Goal: Task Accomplishment & Management: Complete application form

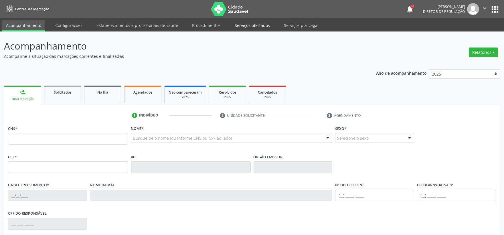
click at [236, 23] on link "Serviços ofertados" at bounding box center [251, 25] width 43 height 10
click at [247, 25] on link "Serviços ofertados" at bounding box center [251, 25] width 43 height 11
select select "7"
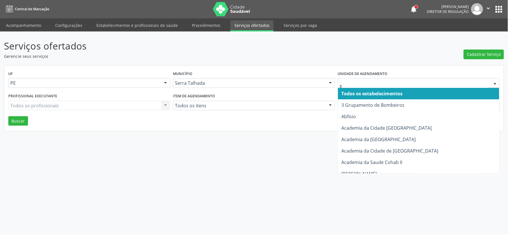
type input "s b"
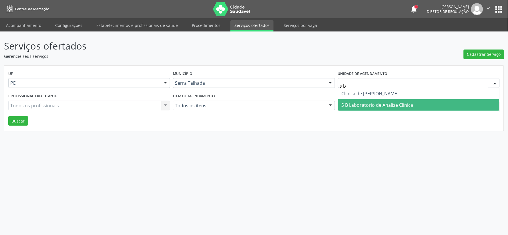
click at [365, 105] on span "S B Laboratorio de Analise Clinica" at bounding box center [378, 105] width 72 height 6
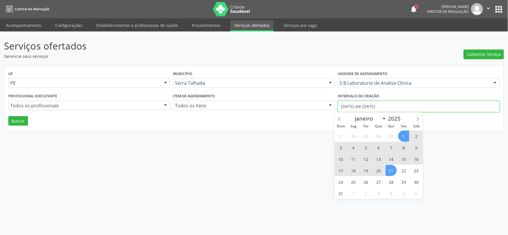
click at [365, 105] on input "01/08/2025 até 21/08/2025" at bounding box center [419, 106] width 162 height 11
click at [341, 118] on icon at bounding box center [340, 119] width 4 height 4
select select "6"
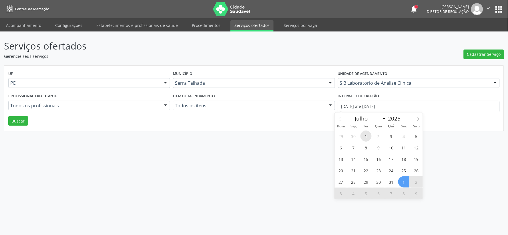
click at [364, 135] on span "1" at bounding box center [366, 135] width 11 height 11
type input "01/07/2025"
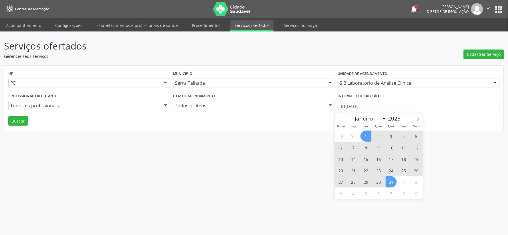
click at [393, 183] on span "31" at bounding box center [391, 181] width 11 height 11
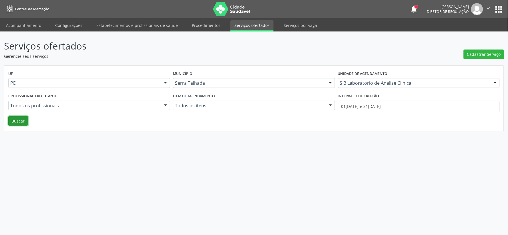
click at [21, 121] on button "Buscar" at bounding box center [18, 121] width 20 height 10
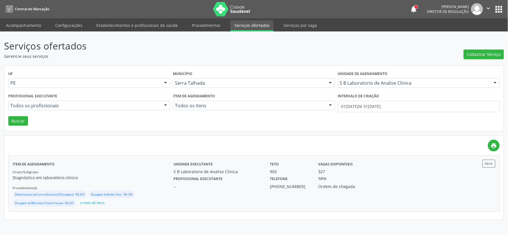
click at [318, 169] on div "Vagas disponíveis 327" at bounding box center [351, 167] width 72 height 15
click at [37, 21] on link "Acompanhamento" at bounding box center [23, 25] width 43 height 10
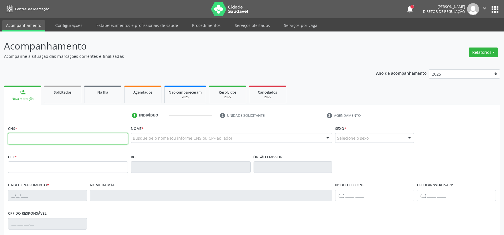
click at [66, 137] on input "text" at bounding box center [68, 138] width 120 height 11
type input "708 6035 5273 4184"
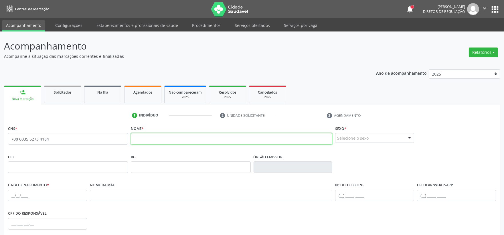
click at [257, 140] on input "text" at bounding box center [232, 138] width 202 height 11
type input "Maria Neide de Medeiros Lima"
click at [365, 140] on div "Selecione o sexo" at bounding box center [374, 138] width 79 height 10
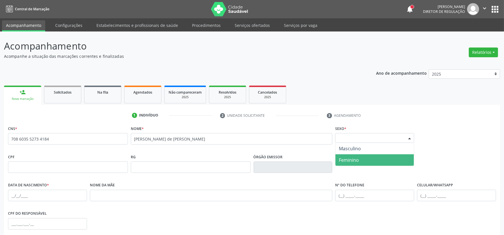
click at [360, 156] on span "Feminino" at bounding box center [374, 159] width 78 height 11
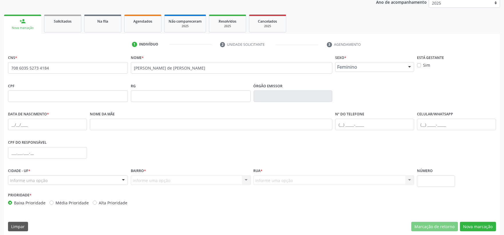
scroll to position [75, 0]
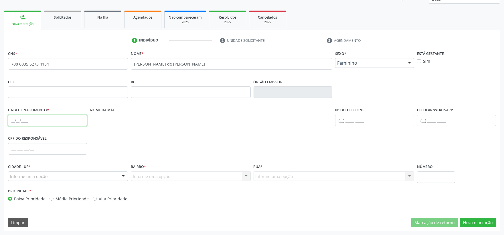
click at [15, 122] on input "text" at bounding box center [47, 120] width 79 height 11
type input "01/01/1968"
click at [53, 176] on div at bounding box center [68, 176] width 120 height 10
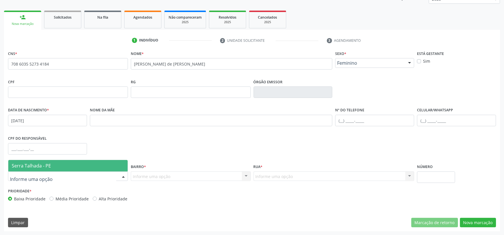
click at [53, 164] on span "Serra Talhada - PE" at bounding box center [67, 165] width 119 height 11
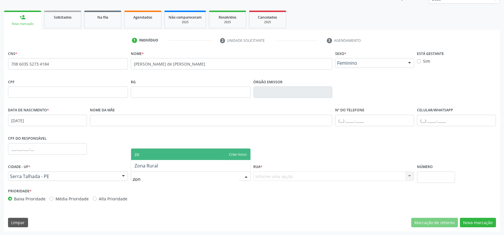
type input "zona"
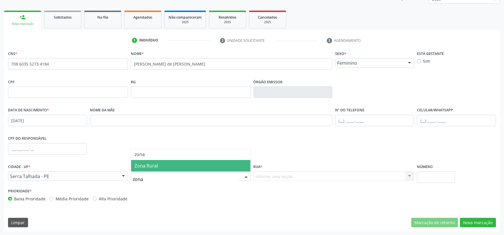
click at [176, 167] on span "Zona Rural" at bounding box center [190, 165] width 119 height 11
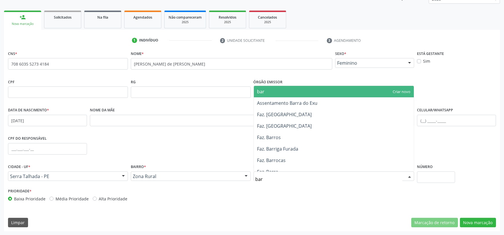
type input "barr"
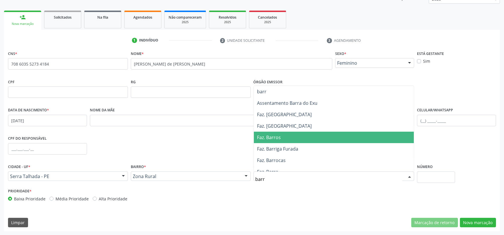
click at [294, 135] on span "Faz. Barros" at bounding box center [334, 137] width 160 height 11
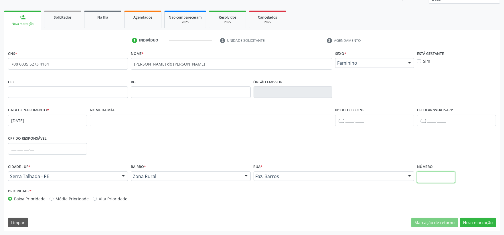
click at [421, 174] on input "text" at bounding box center [436, 176] width 38 height 11
click at [473, 221] on button "Nova marcação" at bounding box center [477, 223] width 36 height 10
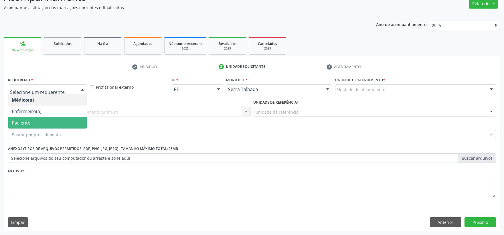
click at [42, 124] on span "Paciente" at bounding box center [47, 122] width 78 height 11
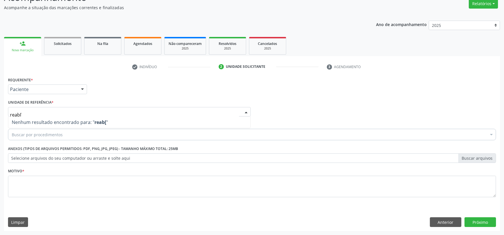
type input "reab"
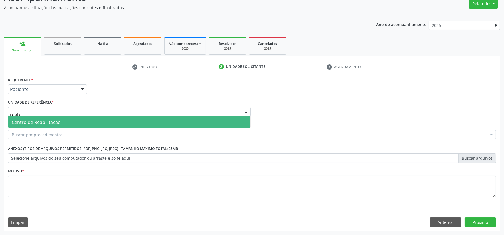
click at [50, 122] on span "Centro de Reabilitacao" at bounding box center [36, 122] width 49 height 6
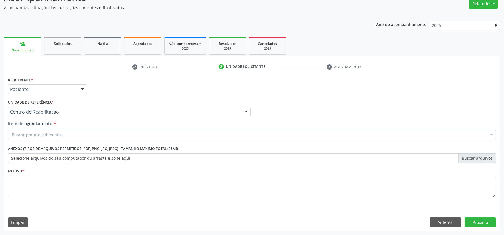
click at [84, 136] on div "Buscar por procedimentos" at bounding box center [252, 134] width 488 height 11
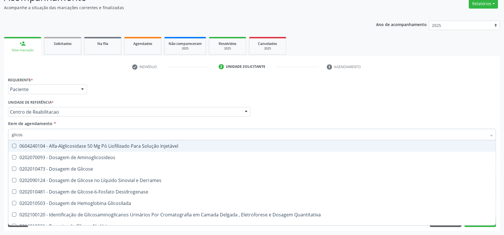
type input "glicose"
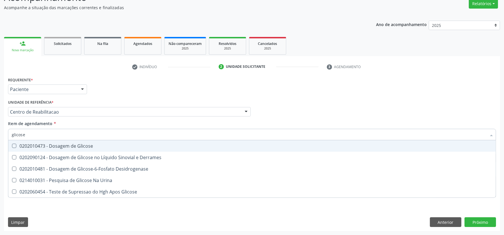
click at [81, 145] on div "0202010473 - Dosagem de Glicose" at bounding box center [252, 146] width 480 height 5
checkbox Glicose "true"
click at [79, 137] on input "glicose" at bounding box center [249, 134] width 474 height 11
type input "a"
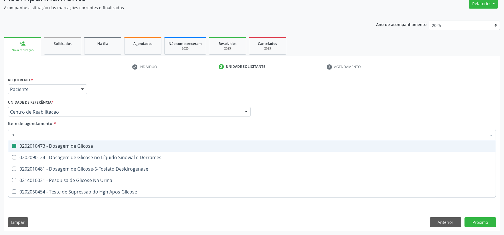
checkbox Glicose "false"
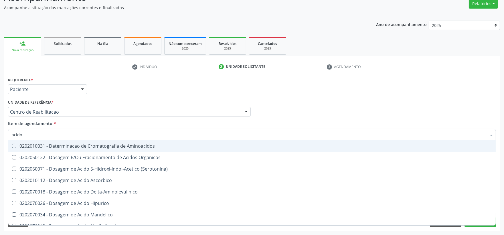
type input "acido u"
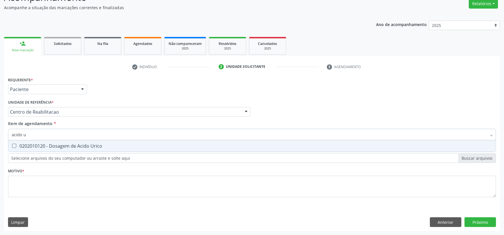
click at [78, 147] on div "0202010120 - Dosagem de Acido Urico" at bounding box center [252, 146] width 480 height 5
click at [73, 140] on span "0202010120 - Dosagem de Acido Urico" at bounding box center [251, 145] width 487 height 11
checkbox Urico "false"
click at [73, 136] on input "acido u" at bounding box center [249, 134] width 474 height 11
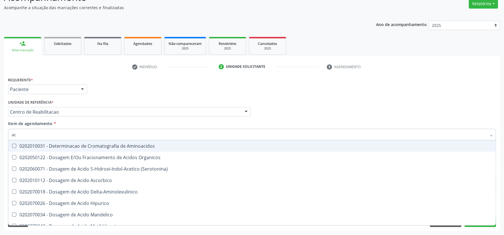
type input "a"
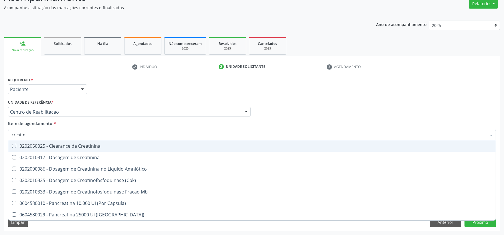
type input "creatinin"
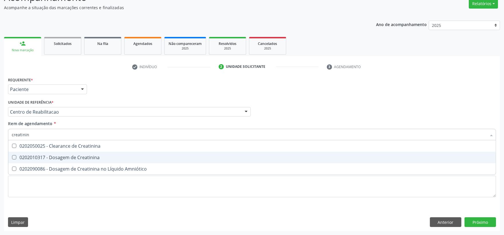
click at [76, 158] on div "0202010317 - Dosagem de Creatinina" at bounding box center [252, 157] width 480 height 5
checkbox Creatinina "true"
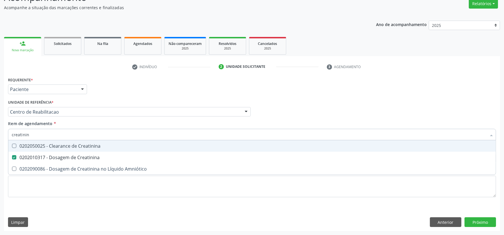
click at [59, 134] on input "creatinin" at bounding box center [249, 134] width 474 height 11
type input "ur"
checkbox Creatinina "false"
type input "ureia"
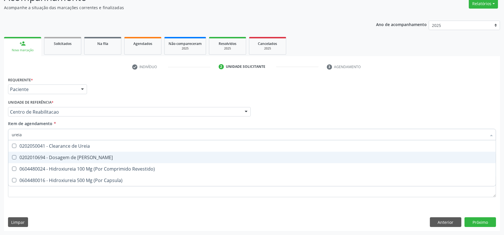
click at [59, 157] on div "0202010694 - Dosagem de Ureia" at bounding box center [252, 157] width 480 height 5
checkbox Ureia "true"
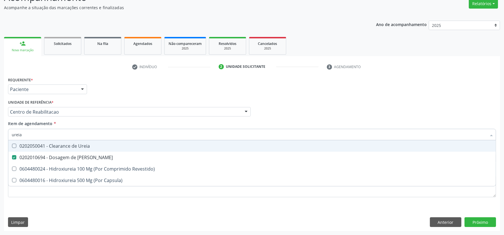
click at [53, 135] on input "ureia" at bounding box center [249, 134] width 474 height 11
checkbox Ureia "false"
type input "colest"
click at [52, 148] on div "0202010279 - Dosagem de Colesterol Hdl" at bounding box center [252, 146] width 480 height 5
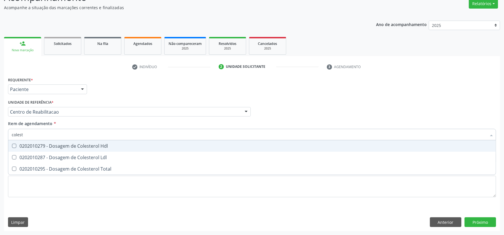
checkbox Hdl "true"
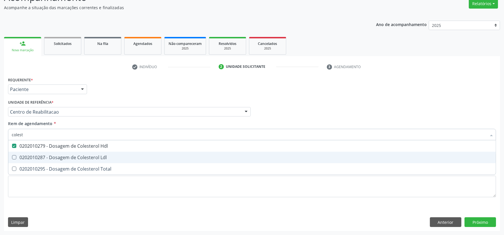
click at [46, 155] on div "0202010287 - Dosagem de Colesterol Ldl" at bounding box center [252, 157] width 480 height 5
checkbox Ldl "true"
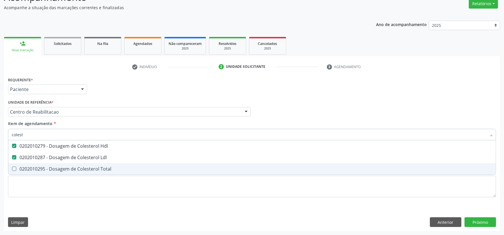
click at [37, 166] on div "0202010295 - Dosagem de Colesterol Total" at bounding box center [252, 168] width 480 height 5
checkbox Total "true"
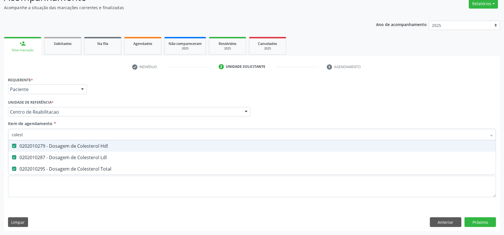
click at [40, 135] on input "colest" at bounding box center [249, 134] width 474 height 11
type input "bi"
checkbox Hdl "false"
checkbox Ldl "false"
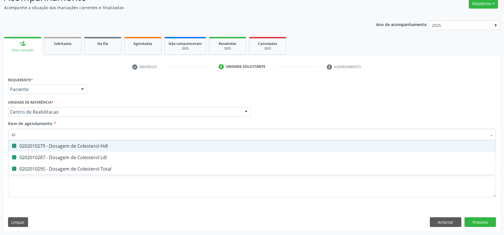
checkbox Total "false"
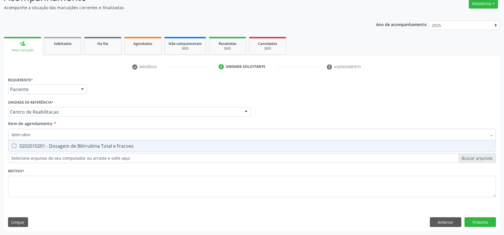
type input "bilirrubina"
click at [39, 145] on div "0202010201 - Dosagem de Bilirrubina Total e Fracoes" at bounding box center [252, 146] width 480 height 5
checkbox Fracoes "true"
click at [42, 135] on input "bilirrubina" at bounding box center [249, 134] width 474 height 11
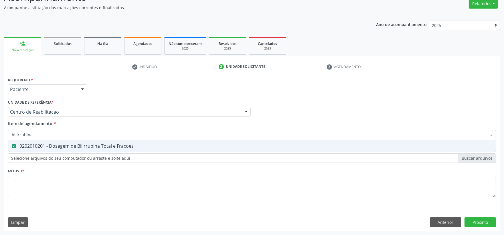
click at [42, 135] on input "bilirrubina" at bounding box center [249, 134] width 474 height 11
checkbox Fracoes "false"
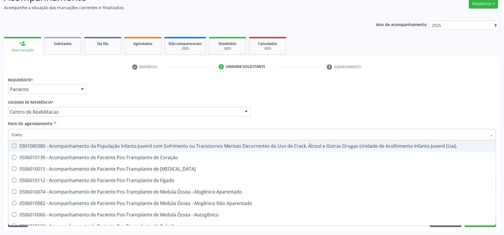
type input "transa"
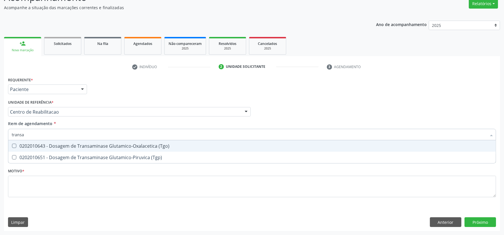
click at [48, 147] on div "0202010643 - Dosagem de Transaminase Glutamico-Oxalacetica (Tgo)" at bounding box center [252, 146] width 480 height 5
checkbox \(Tgo\) "true"
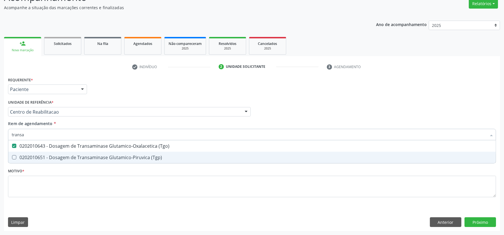
click at [47, 153] on span "0202010651 - Dosagem de Transaminase Glutamico-Piruvica (Tgp)" at bounding box center [251, 157] width 487 height 11
checkbox \(Tgp\) "true"
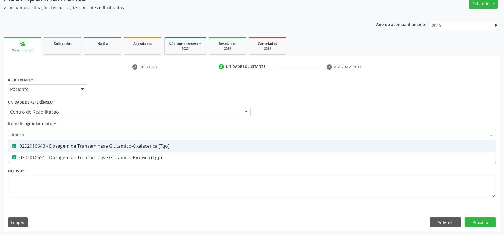
click at [42, 134] on input "transa" at bounding box center [249, 134] width 474 height 11
checkbox \(Tgo\) "false"
checkbox \(Tgp\) "false"
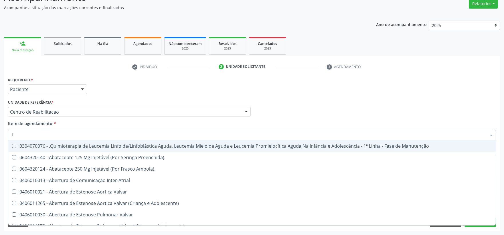
type input "tr"
checkbox Ii\) "true"
checkbox Grupo "true"
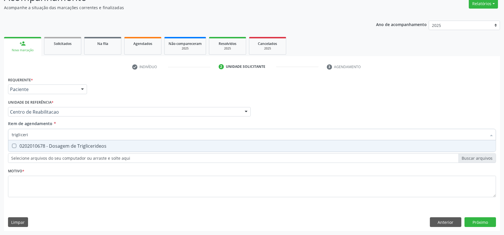
type input "triglicerid"
click at [46, 144] on div "0202010678 - Dosagem de Triglicerideos" at bounding box center [252, 146] width 480 height 5
checkbox Triglicerideos "true"
click at [42, 137] on input "triglicerid" at bounding box center [249, 134] width 474 height 11
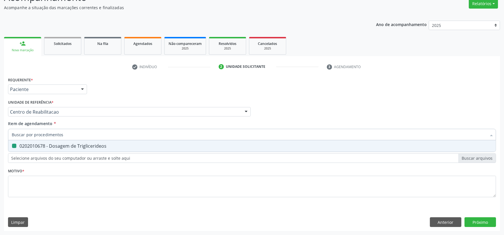
checkbox Triglicerideos "false"
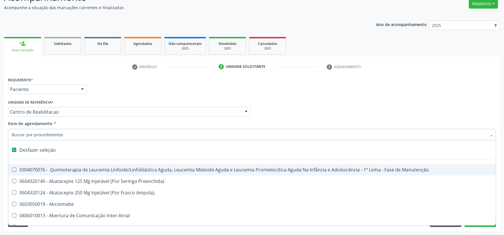
type input "g"
checkbox Paranasal "true"
checkbox Linha "true"
checkbox Infusão "true"
checkbox Urostomizados "true"
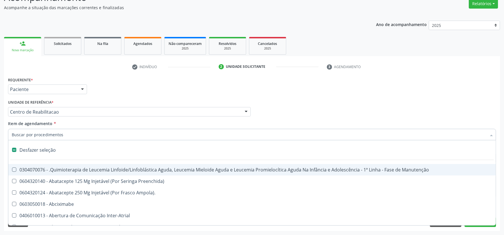
checkbox Revestido\) "true"
checkbox Capsula\) "true"
checkbox Ml\) "true"
checkbox Capsula\) "true"
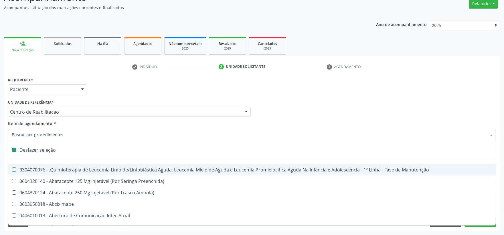
checkbox Capsula\) "true"
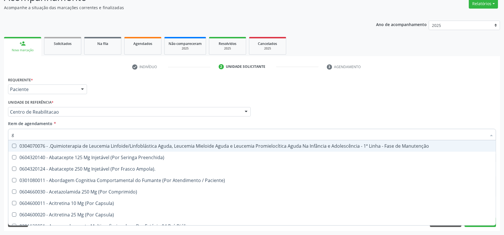
type input "gl"
checkbox Oftalmológica "true"
checkbox 5Ml\) "true"
checkbox Miotendinoso "true"
checkbox Pé "true"
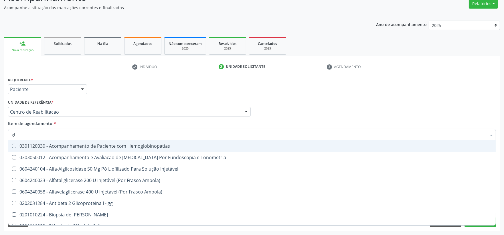
type input "gli"
checkbox \(Confirmatorio\) "true"
checkbox Glomerular "true"
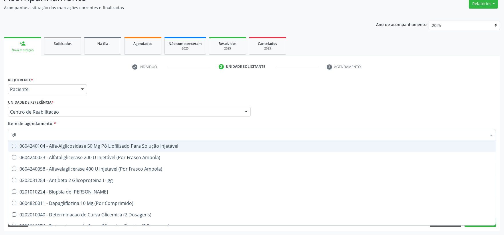
type input "glic"
checkbox Aminoglicosideos "true"
checkbox Glicose "false"
checkbox Derrames "true"
checkbox Triglicerideos "false"
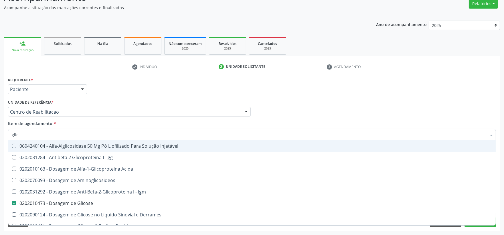
type input "glico"
checkbox Glicose "true"
checkbox Glicose "false"
type input "glicos"
checkbox Acida "true"
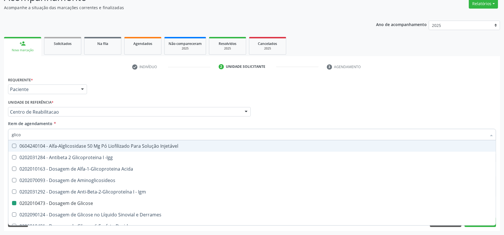
checkbox Glicose "false"
type input "glicosi"
checkbox Acida "false"
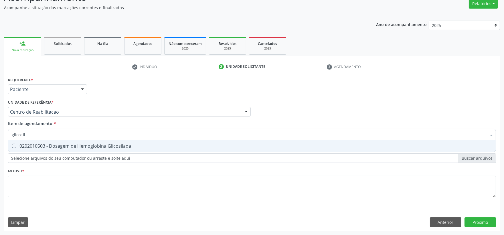
type input "glicosila"
click at [42, 141] on span "0202010503 - Dosagem de Hemoglobina Glicosilada" at bounding box center [251, 145] width 487 height 11
checkbox Glicosilada "true"
click at [42, 130] on input "glicosila" at bounding box center [249, 134] width 474 height 11
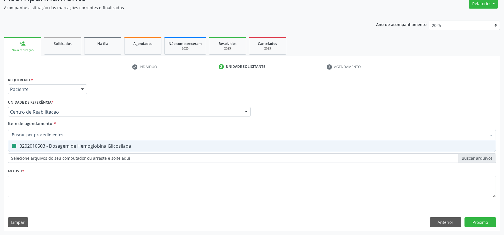
checkbox Glicosilada "false"
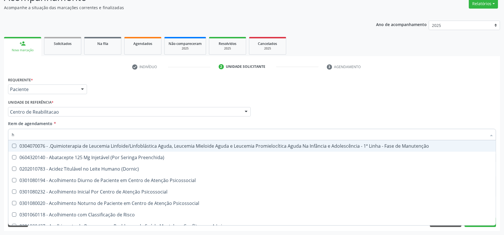
type input "he"
checkbox Pulmão "true"
type input "hem"
checkbox Fenilcetonúria "true"
checkbox Pulmão "false"
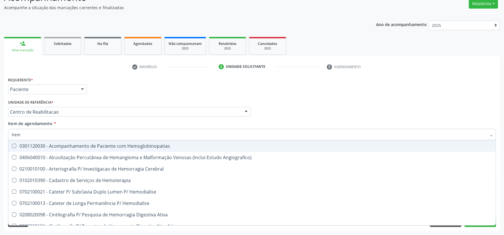
type input "hemo"
checkbox Hemacias "true"
checkbox Glicosilada "false"
type input "hemog"
checkbox Tardio\) "true"
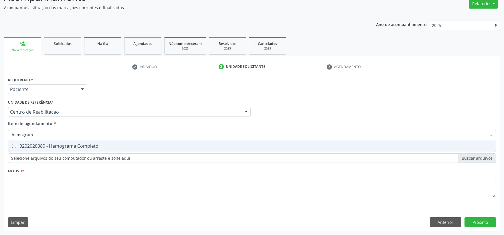
type input "hemograma"
click at [37, 145] on div "0202020380 - Hemograma Completo" at bounding box center [252, 146] width 480 height 5
checkbox Completo "true"
click at [41, 138] on input "hemograma" at bounding box center [249, 134] width 474 height 11
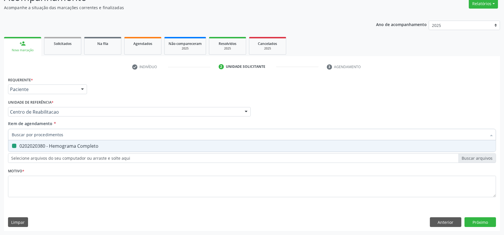
checkbox Completo "false"
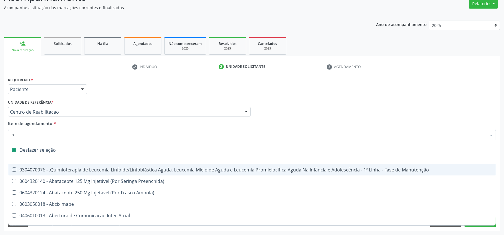
type input "an"
checkbox Hanseníase "true"
checkbox Visceral\ "true"
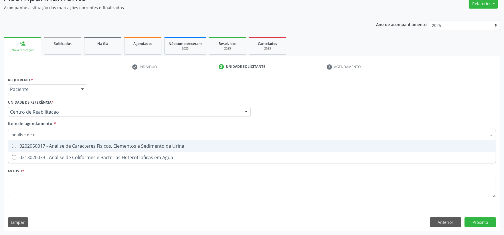
type input "analise de ca"
click at [49, 144] on div "0202050017 - Analise de Caracteres Fisicos, Elementos e Sedimento da Urina" at bounding box center [252, 146] width 480 height 5
checkbox Urina "true"
click at [46, 134] on input "analise de ca" at bounding box center [249, 134] width 474 height 11
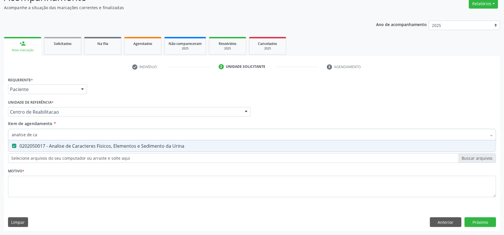
click at [46, 134] on input "analise de ca" at bounding box center [249, 134] width 474 height 11
checkbox Urina "false"
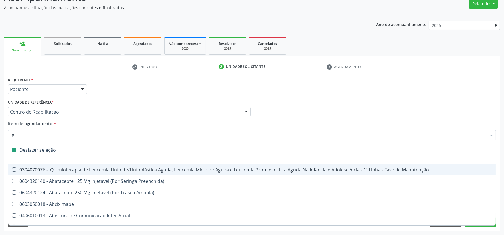
type input "pe"
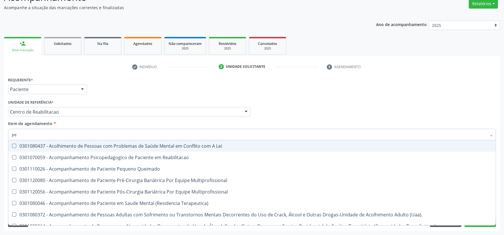
checkbox Pernoite "false"
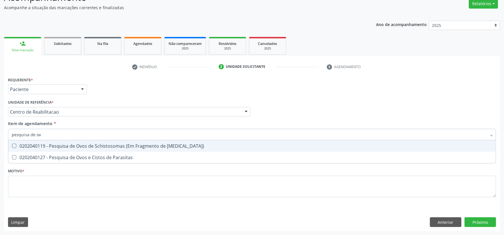
type input "pesquisa de ovo"
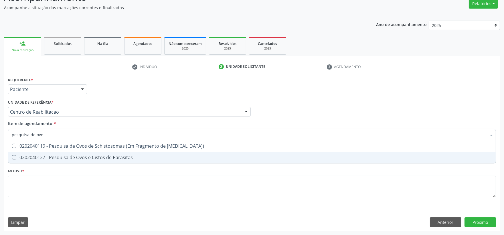
click at [54, 159] on div "0202040127 - Pesquisa de Ovos e Cistos de Parasitas" at bounding box center [252, 157] width 480 height 5
checkbox Parasitas "true"
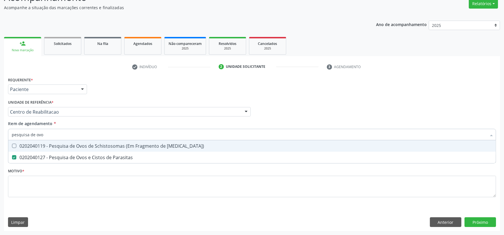
click at [114, 96] on div "Requerente * Paciente Médico(a) Enfermeiro(a) Paciente Nenhum resultado encontr…" at bounding box center [252, 86] width 490 height 22
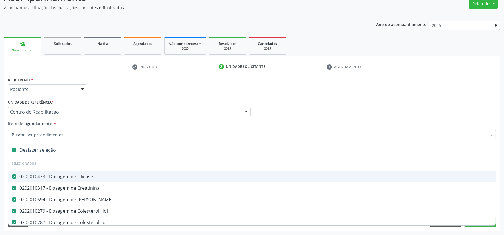
type input "t"
checkbox Urina "false"
checkbox Parasitas "false"
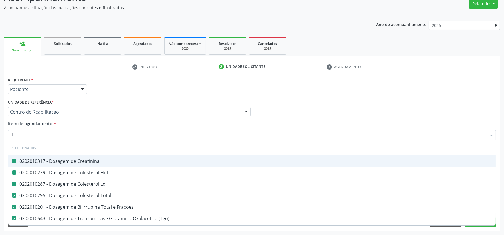
type input "t3"
checkbox Creatinina "false"
checkbox Hdl "false"
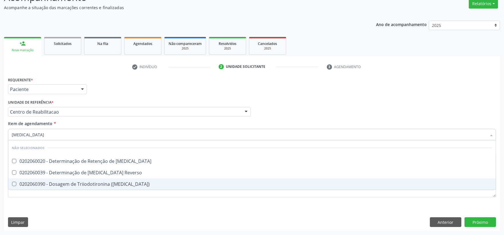
click at [31, 182] on div "0202060390 - Dosagem de Triiodotironina (T3)" at bounding box center [252, 184] width 480 height 5
checkbox \(T3\) "true"
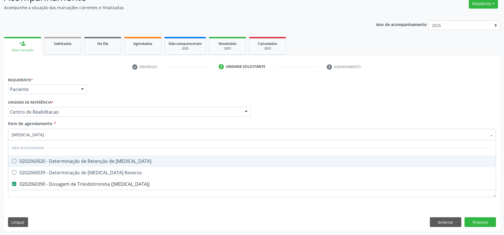
click at [34, 133] on input "t3" at bounding box center [249, 134] width 474 height 11
checkbox T3 "true"
checkbox Reverso "true"
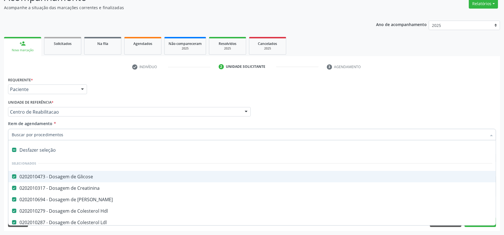
type input "t"
checkbox Urina "false"
checkbox Parasitas "false"
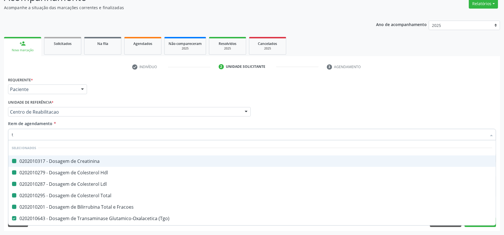
type input "t4"
checkbox Creatinina "false"
checkbox Hdl "false"
checkbox Ldl "false"
checkbox Total "false"
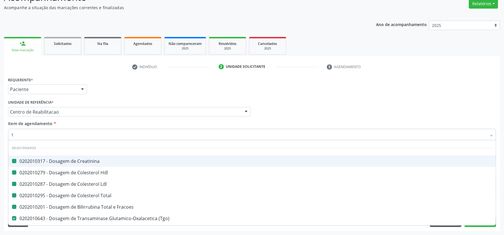
checkbox Fracoes "false"
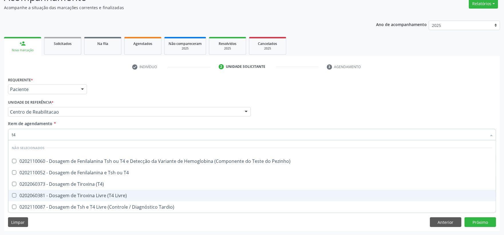
click at [49, 195] on div "0202060381 - Dosagem de Tiroxina Livre (T4 Livre)" at bounding box center [252, 195] width 480 height 5
checkbox Livre\) "true"
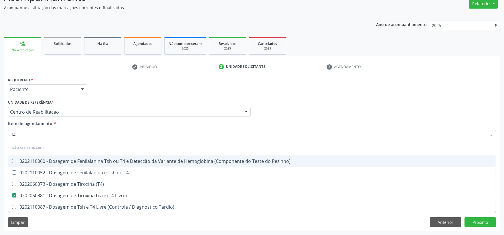
click at [28, 132] on input "t4" at bounding box center [249, 134] width 474 height 11
type input "t"
checkbox Pezinho\) "true"
checkbox T4 "true"
checkbox \(T4\) "true"
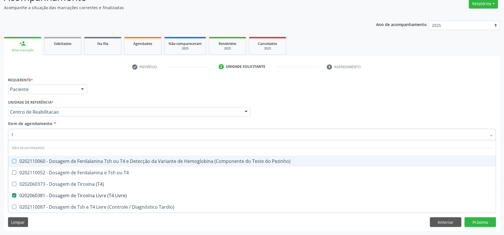
checkbox Tardio\) "true"
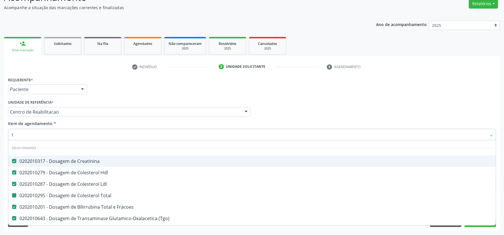
type input "ts"
checkbox Creatinina "false"
checkbox Hdl "false"
checkbox Ldl "false"
checkbox Total "false"
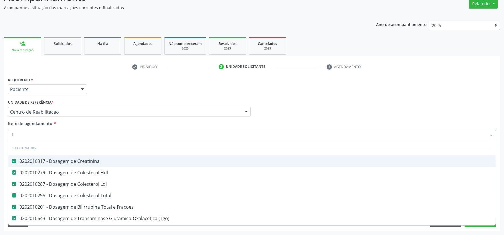
checkbox Fracoes "false"
checkbox \(Tgo\) "false"
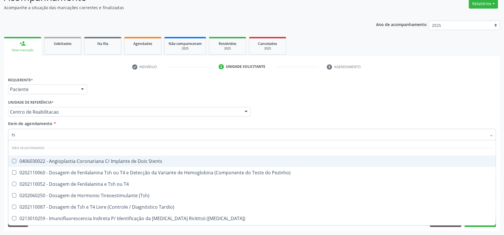
type input "tsh"
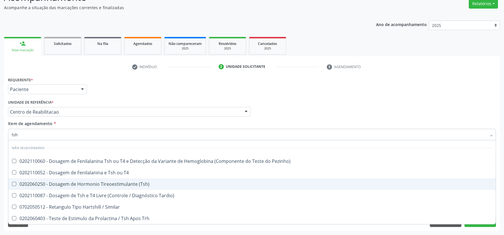
click at [69, 180] on span "0202060250 - Dosagem de Hormonio Tireoestimulante (Tsh)" at bounding box center [251, 183] width 487 height 11
checkbox \(Tsh\) "true"
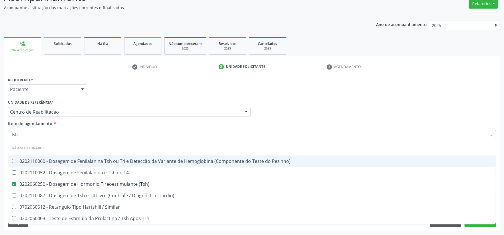
click at [131, 90] on div "Requerente * Paciente Médico(a) Enfermeiro(a) Paciente Nenhum resultado encontr…" at bounding box center [252, 86] width 490 height 22
checkbox Pezinho\) "true"
checkbox T4 "true"
checkbox Tardio\) "true"
checkbox Similar "true"
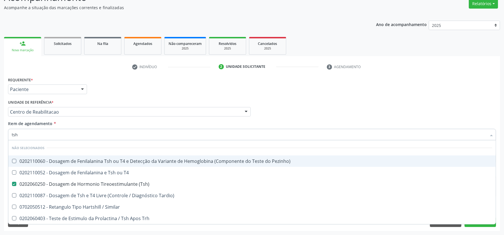
checkbox Trh "true"
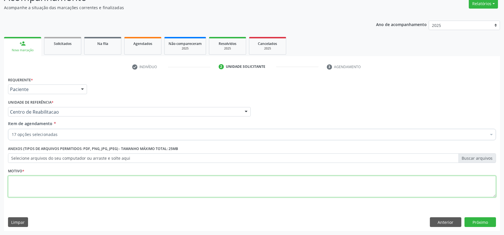
click at [57, 181] on textarea at bounding box center [252, 187] width 488 height 22
type textarea "."
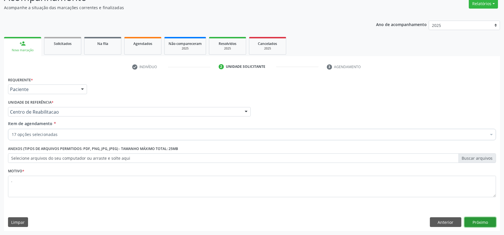
click at [483, 221] on button "Próximo" at bounding box center [479, 222] width 31 height 10
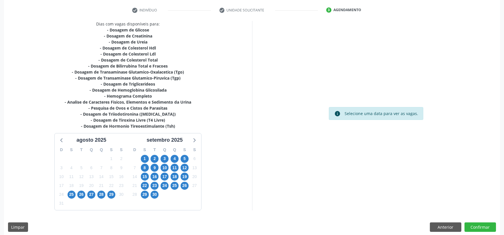
scroll to position [110, 0]
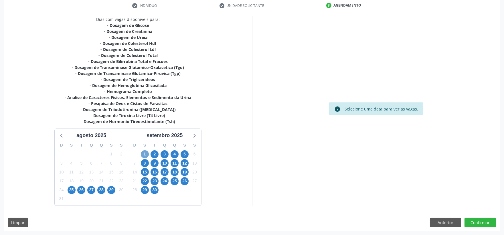
click at [144, 155] on span "1" at bounding box center [145, 154] width 8 height 8
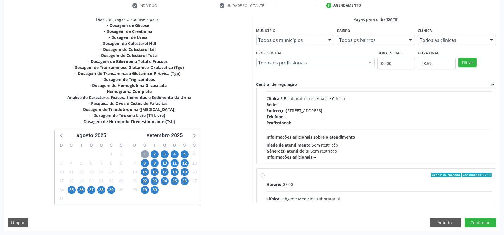
scroll to position [127, 0]
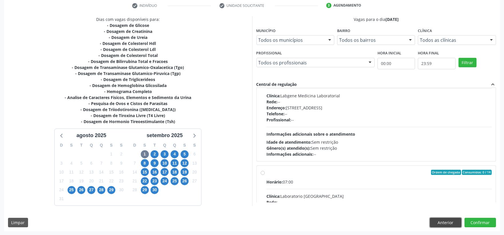
click at [446, 221] on button "Anterior" at bounding box center [444, 223] width 31 height 10
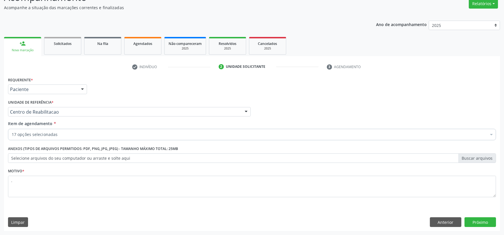
scroll to position [49, 0]
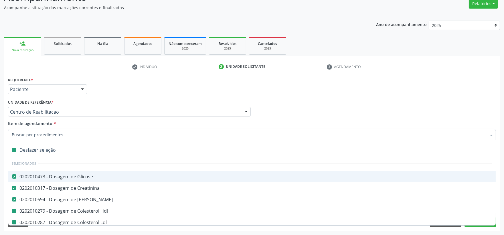
type input "b"
checkbox Hdl "false"
checkbox Ldl "false"
checkbox Total "false"
checkbox Fracoes "false"
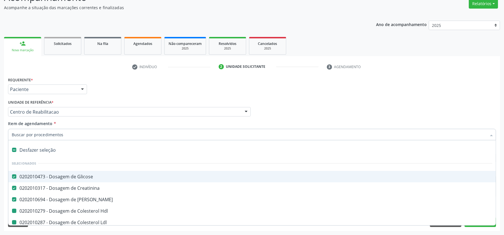
checkbox \(Tgo\) "false"
checkbox \(Tgp\) "false"
checkbox Triglicerideos "false"
checkbox Glicosilada "false"
checkbox Completo "false"
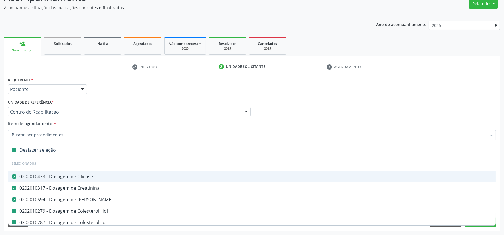
checkbox Urina "false"
checkbox Parasitas "false"
checkbox \(T3\) "false"
checkbox Livre\) "false"
checkbox \(Tsh\) "false"
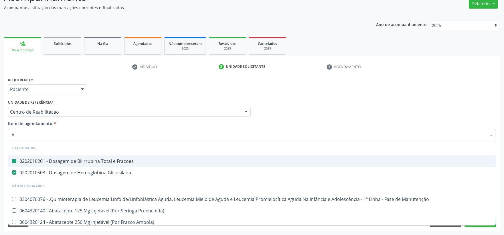
type input "b1"
checkbox Fracoes "false"
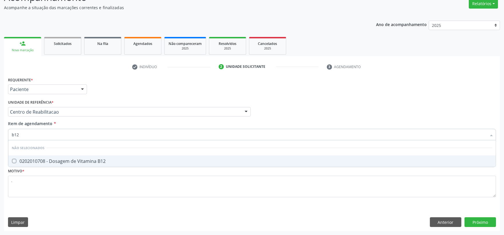
click at [77, 168] on div "Requerente * Paciente Médico(a) Enfermeiro(a) Paciente Nenhum resultado encontr…" at bounding box center [252, 140] width 488 height 130
click at [76, 155] on li "Não selecionados" at bounding box center [251, 147] width 487 height 15
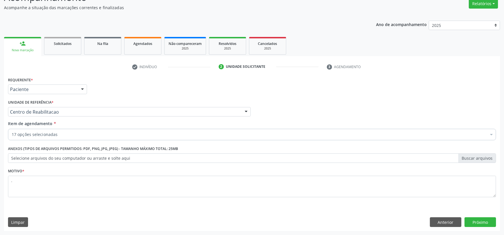
click at [52, 138] on div "17 opções selecionadas" at bounding box center [252, 134] width 488 height 11
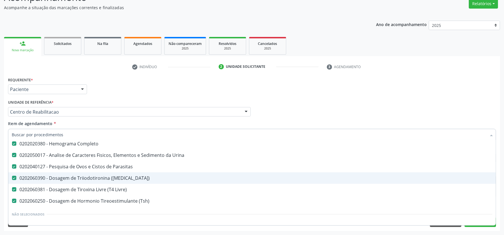
scroll to position [190, 0]
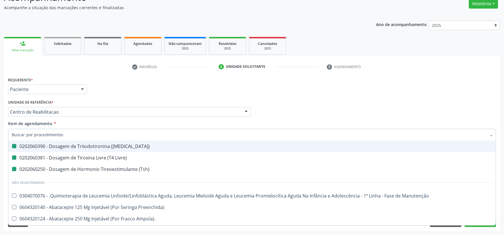
type input "b"
checkbox Hdl "false"
checkbox Ldl "false"
checkbox Total "false"
checkbox Fracoes "false"
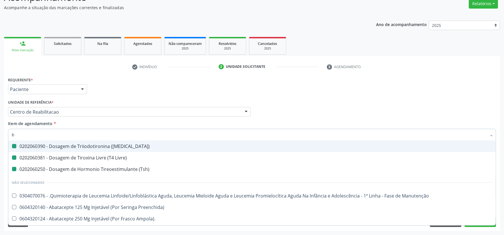
checkbox \(Tgo\) "false"
checkbox \(Tgp\) "false"
checkbox Triglicerideos "false"
checkbox Glicosilada "false"
checkbox Completo "false"
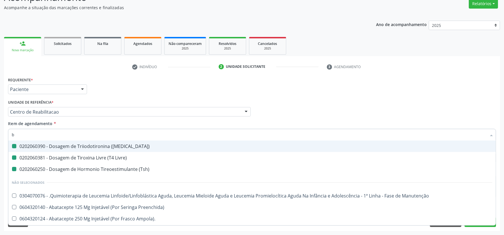
checkbox Urina "false"
checkbox Parasitas "false"
checkbox \(T3\) "false"
checkbox Livre\) "false"
checkbox \(Tsh\) "false"
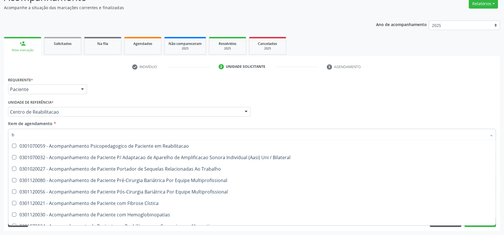
scroll to position [179, 0]
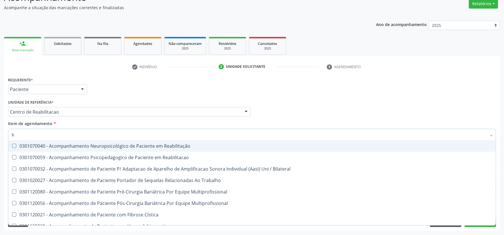
type input "b1"
checkbox Fracoes "false"
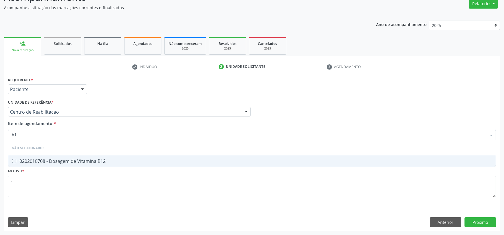
type input "b12"
click at [79, 160] on div "0202010708 - Dosagem de Vitamina B12" at bounding box center [252, 161] width 480 height 5
checkbox B12 "true"
click at [109, 104] on div "Unidade de referência * Centro de Reabilitacao Usf do Mutirao Usf Cohab Usf Cai…" at bounding box center [129, 107] width 242 height 18
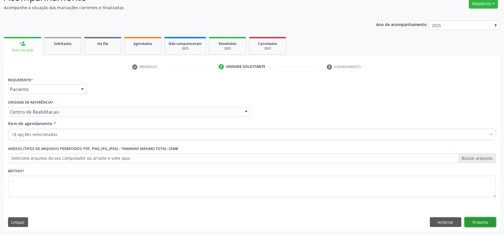
click at [487, 220] on button "Próximo" at bounding box center [479, 222] width 31 height 10
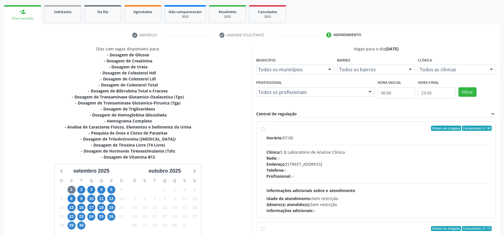
scroll to position [112, 0]
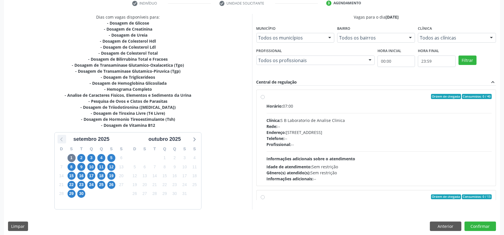
click at [62, 139] on icon at bounding box center [61, 138] width 7 height 7
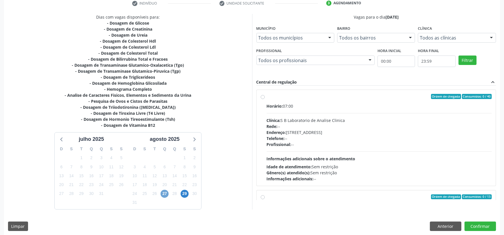
click at [164, 196] on span "27" at bounding box center [164, 194] width 8 height 8
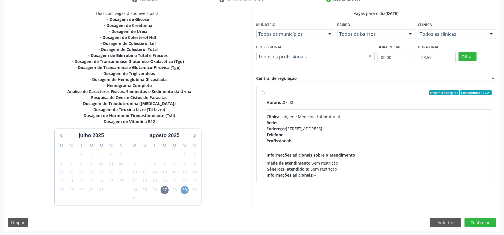
click at [182, 193] on span "29" at bounding box center [184, 190] width 8 height 8
click at [197, 138] on icon at bounding box center [193, 135] width 7 height 7
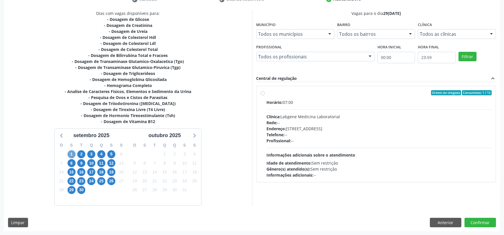
click at [70, 152] on span "1" at bounding box center [71, 154] width 8 height 8
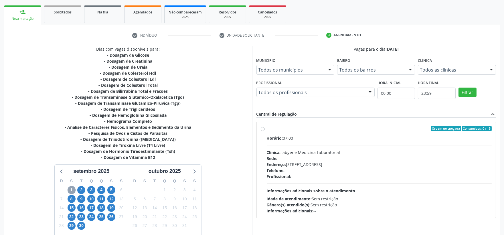
scroll to position [84, 0]
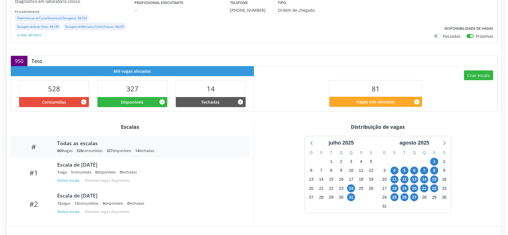
scroll to position [84, 0]
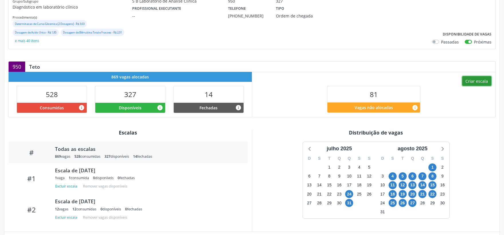
click at [479, 81] on button "Criar escala" at bounding box center [476, 81] width 29 height 10
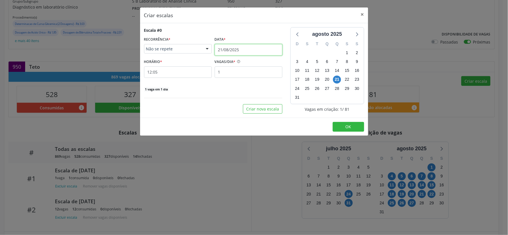
click at [232, 53] on input "21/08/2025" at bounding box center [249, 49] width 68 height 11
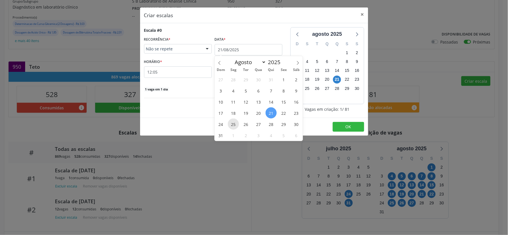
click at [237, 125] on span "25" at bounding box center [233, 123] width 11 height 11
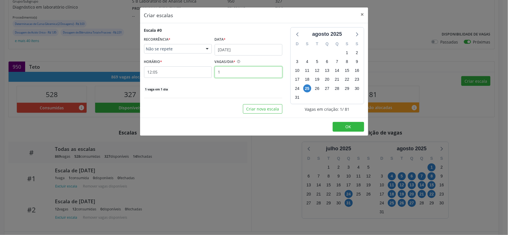
click at [234, 75] on input "1" at bounding box center [249, 71] width 68 height 11
type input "10"
click at [179, 70] on input "12:05" at bounding box center [178, 71] width 68 height 11
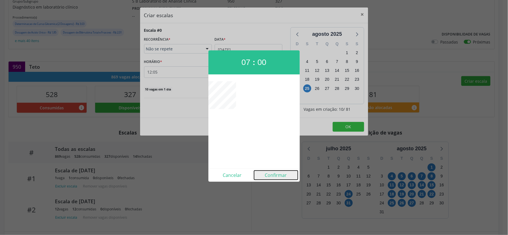
click at [274, 173] on button "Confirmar" at bounding box center [276, 174] width 44 height 9
type input "07:00"
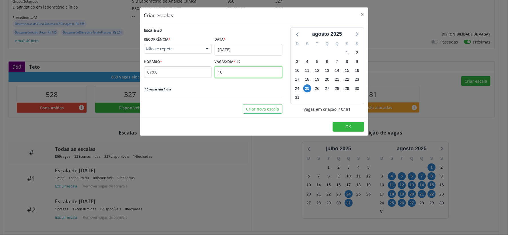
click at [248, 77] on input "10" at bounding box center [249, 71] width 68 height 11
type input "12"
click at [345, 125] on button "OK" at bounding box center [348, 127] width 31 height 10
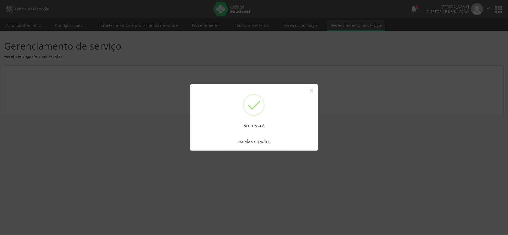
scroll to position [0, 0]
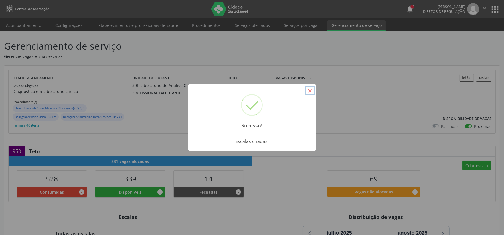
click at [307, 93] on button "×" at bounding box center [310, 91] width 10 height 10
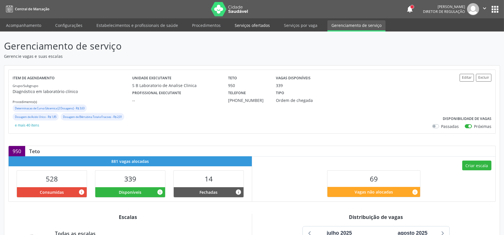
click at [256, 28] on link "Serviços ofertados" at bounding box center [251, 25] width 43 height 10
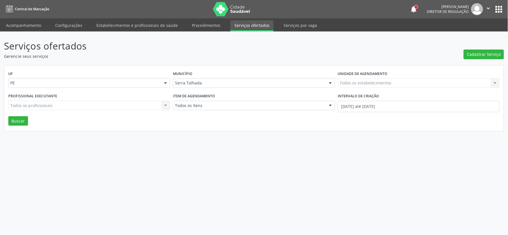
click at [339, 80] on div "Todos os estabelecimentos Todos os estabelecimentos Nenhum resultado encontrado…" at bounding box center [419, 83] width 162 height 10
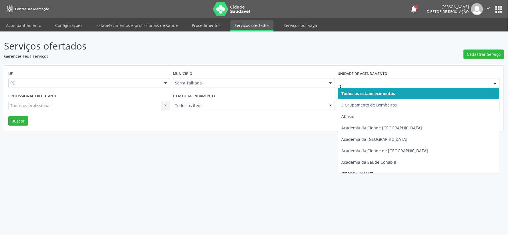
type input "s b"
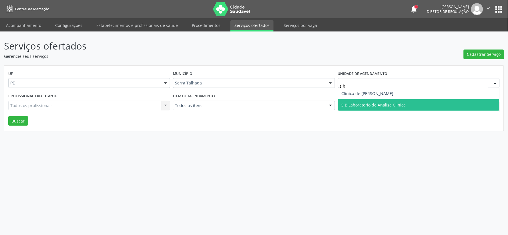
click at [364, 101] on span "S B Laboratorio de Analise Clinica" at bounding box center [418, 104] width 161 height 11
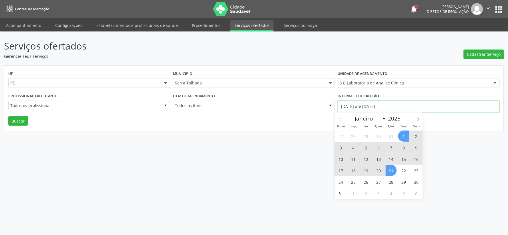
click at [367, 108] on input "01/08/2025 até 21/08/2025" at bounding box center [419, 106] width 162 height 11
click at [341, 118] on icon at bounding box center [340, 119] width 4 height 4
select select "6"
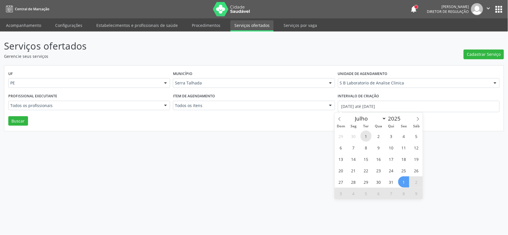
click at [365, 135] on span "1" at bounding box center [366, 135] width 11 height 11
type input "01/07/2025"
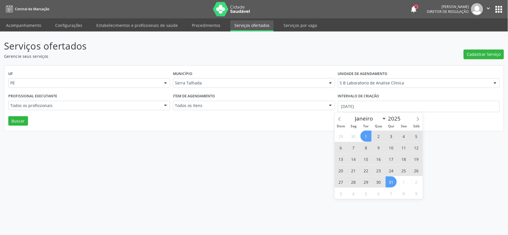
click at [392, 182] on span "31" at bounding box center [391, 181] width 11 height 11
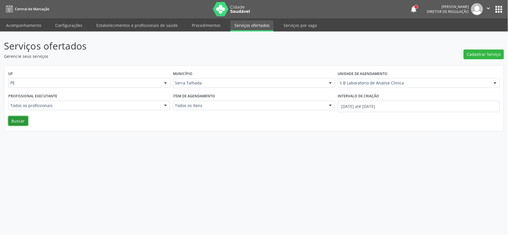
click at [20, 124] on button "Buscar" at bounding box center [18, 121] width 20 height 10
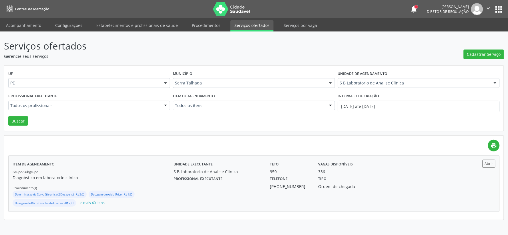
click at [460, 182] on div "Abrir" at bounding box center [475, 184] width 40 height 48
click at [471, 53] on span "Cadastrar Serviço" at bounding box center [484, 54] width 34 height 6
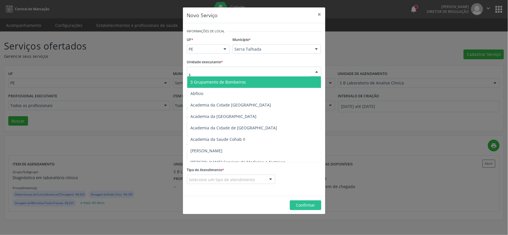
type input "s b"
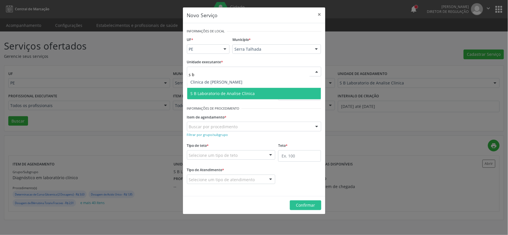
click at [211, 91] on span "S B Laboratorio de Analise Clinica" at bounding box center [223, 93] width 64 height 5
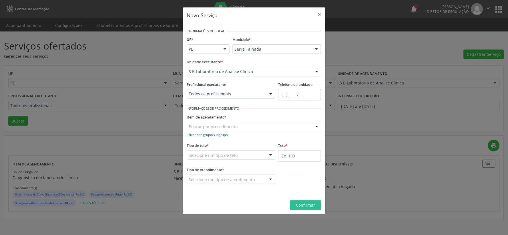
click at [205, 134] on small "Filtrar por grupo/subgrupo" at bounding box center [207, 134] width 41 height 4
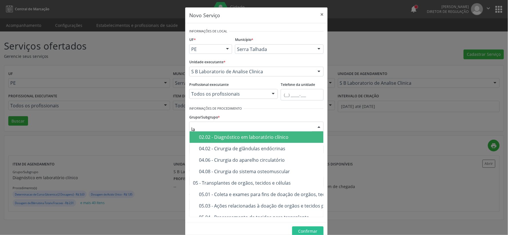
type input "lab"
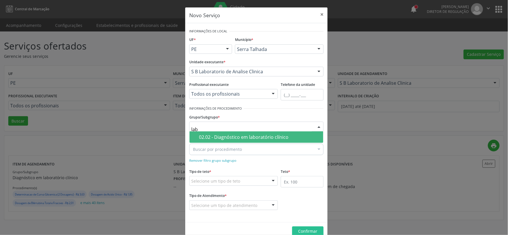
click at [204, 135] on div "02.02 - Diagnóstico em laboratório clínico" at bounding box center [259, 137] width 121 height 5
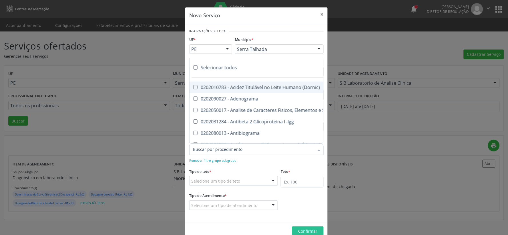
click at [206, 67] on div "Selecionar todos" at bounding box center [412, 67] width 444 height 11
checkbox input "true"
checkbox \(Dornic\) "true"
checkbox Adenograma "true"
checkbox Urina "true"
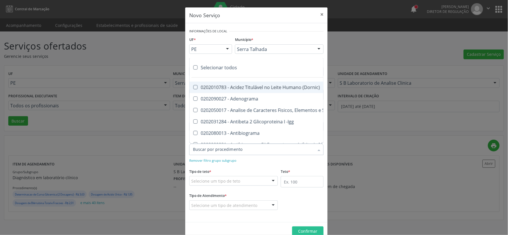
checkbox -Igg "true"
checkbox Antibiograma "true"
checkbox Minima "true"
checkbox Blot "true"
checkbox Mlpa "true"
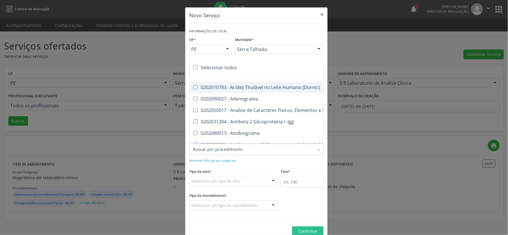
checkbox \(Hanseníase\) "true"
checkbox \(Controle\) "true"
checkbox \(Diagnóstica\) "true"
checkbox \(Gram\) "true"
checkbox Clamidia "true"
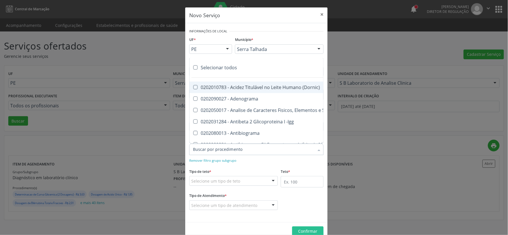
checkbox Herpesvirus "true"
checkbox Hematologica "true"
checkbox Osmolar "true"
checkbox Creatinina "true"
checkbox Fosfato "true"
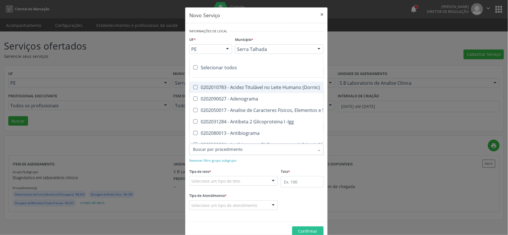
checkbox Ureia "true"
checkbox Liquor "true"
checkbox Líquor "true"
checkbox Addis "true"
checkbox B "true"
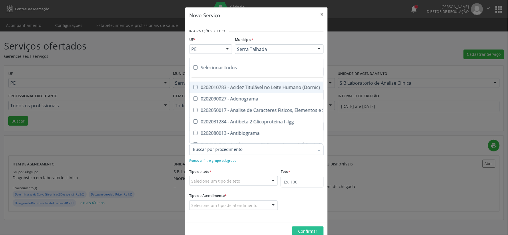
checkbox Cd4\/Cd8 "true"
checkbox Totais "true"
checkbox Plaquetas "true"
checkbox Reticulocitos "true"
checkbox Herpesvirus "true"
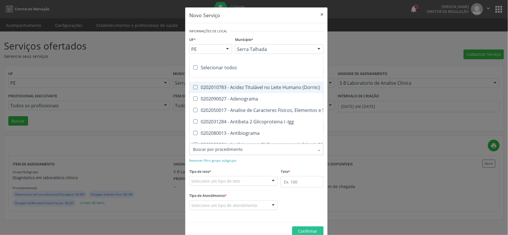
checkbox Anaerobicas "true"
checkbox Fungos "true"
checkbox Micobactérias "true"
checkbox Identificação "true"
checkbox \(Pos-Pasteurização\) "true"
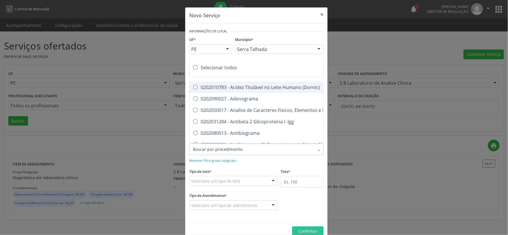
checkbox Biotinidase "true"
checkbox \(Confirmatorio\) "true"
checkbox Congênita "true"
checkbox \(Confirmatorio\) "true"
checkbox Molecular "true"
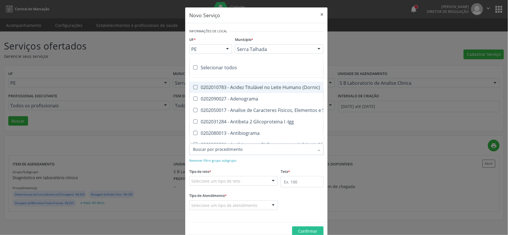
checkbox Parceria\) "true"
checkbox Gestante "true"
checkbox \(Qualitativo\) "true"
checkbox Tardio\) "true"
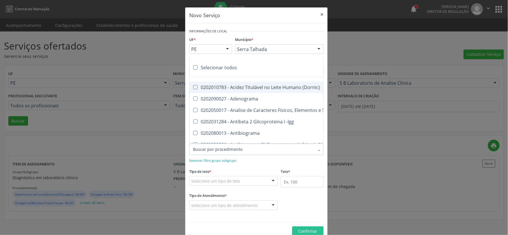
checkbox \(Qualitativo\) "true"
checkbox Abo "true"
checkbox Antiplaquetarios "true"
checkbox Ferro "true"
checkbox Bandas\) "true"
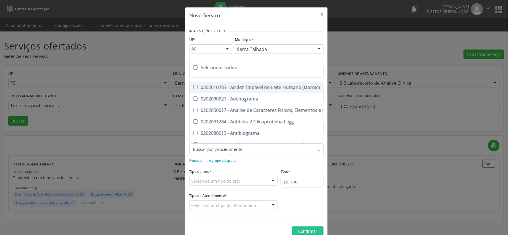
checkbox Bandas\) "true"
checkbox Aminoacidos "true"
checkbox Dosagens\) "true"
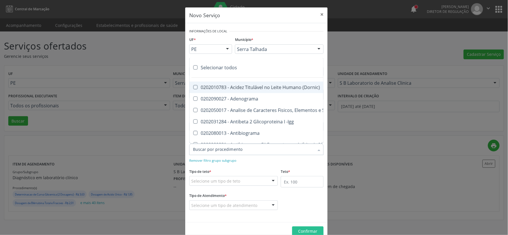
checkbox Osmolalidade "true"
checkbox Reativa "true"
checkbox \(Ch50\) "true"
checkbox Ordenhado "true"
checkbox Dosagens\) "true"
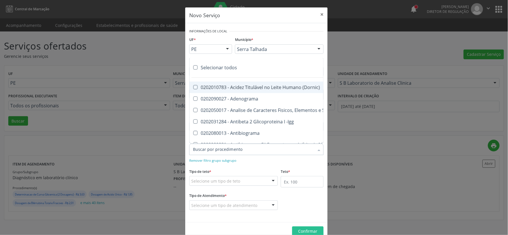
checkbox Dosagens\) "true"
checkbox Globular "true"
checkbox \(Cada\) "true"
checkbox Reumatoide "true"
checkbox Amniótico "true"
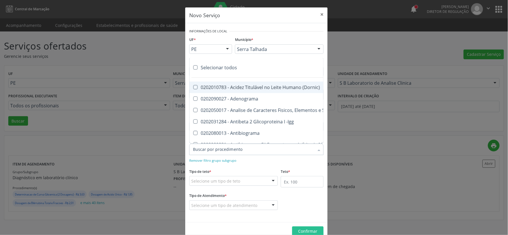
checkbox Osmolaridade "true"
checkbox T3 "true"
checkbox Sulfo-Hemoglobina "true"
checkbox Reverso "true"
checkbox Coagulação "true"
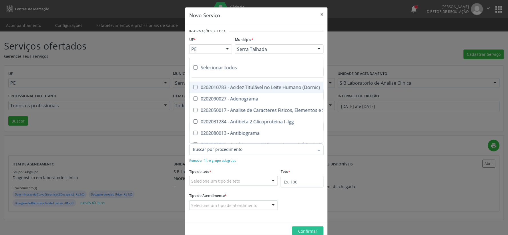
checkbox Euglobulina "true"
checkbox -Duke "true"
checkbox Ivy "true"
checkbox Hemácias "true"
checkbox Trombina "true"
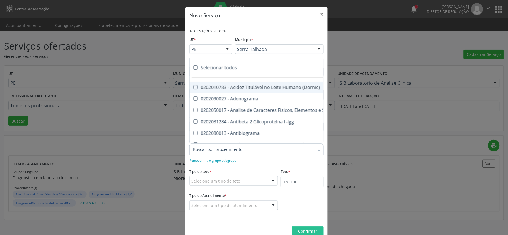
checkbox Ativada\) "true"
checkbox \(Tap\) "true"
checkbox \(Vhs\) "true"
checkbox Livre "true"
checkbox Molecular "true"
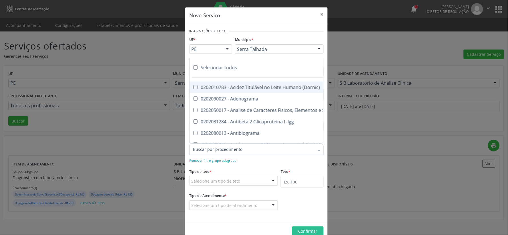
checkbox Noturna "true"
checkbox Organicos "true"
checkbox Soro "true"
checkbox Aminoácidos "true"
checkbox Acilcarnitinas "true"
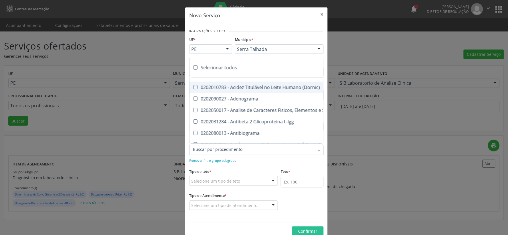
checkbox Orgânicos "true"
checkbox Pezinho\) "true"
checkbox Complemento "true"
checkbox Pezinho\) "true"
checkbox 17-Alfa-Hidroxiprogesterona "true"
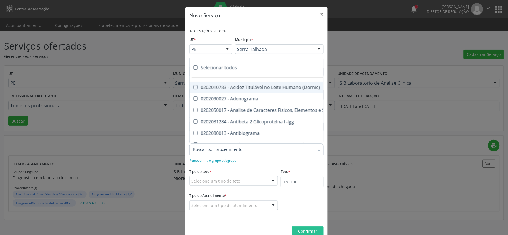
checkbox Totais "true"
checkbox 17-Hidroxicorticosteroides "true"
checkbox D "true"
checkbox 5-Nucleotidase "true"
checkbox Acetona "true"
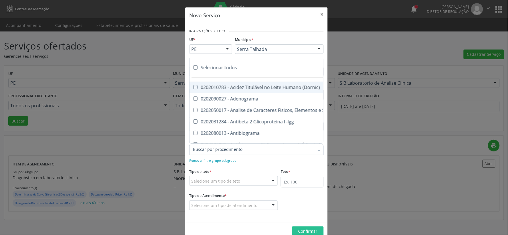
checkbox \(Serotonina\) "true"
checkbox Ascorbico "true"
checkbox Delta-Aminolevulinico "true"
checkbox Hipurico "true"
checkbox Mandelico "true"
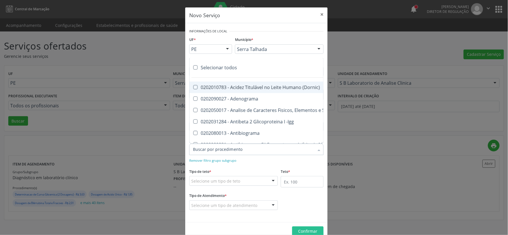
checkbox Metil-Hipurico "true"
checkbox Urico "true"
checkbox Valproico "true"
checkbox Vanilmandelico "true"
checkbox \(Ada\) "true"
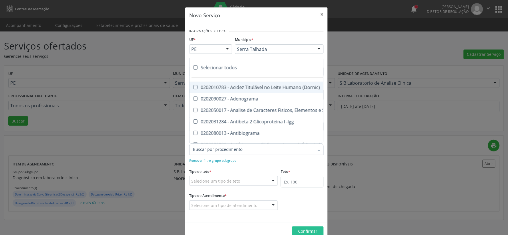
checkbox \(Acth\) "true"
checkbox Ala-Desidratase "true"
checkbox Etilico "true"
checkbox Aldolase "true"
checkbox Aldosterona "true"
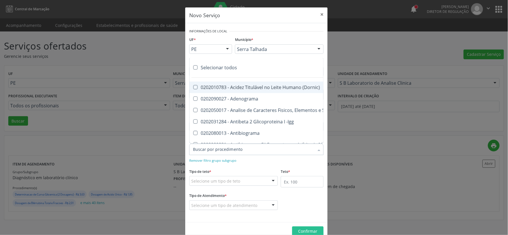
checkbox Alfa-1-Antitripsina "true"
checkbox Acida "true"
checkbox Alfa-2-Macroglobulina "true"
checkbox Alfa-Fetoproteina "true"
checkbox Aluminio "true"
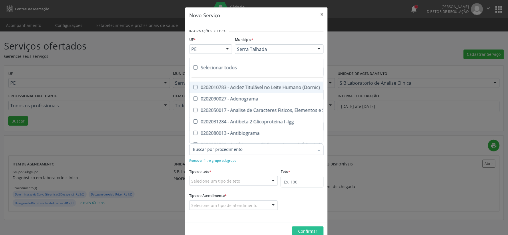
checkbox Amilase "true"
checkbox Aminoglicosideos "true"
checkbox Amonia "true"
checkbox Ciclico "true"
checkbox Androstenediona "true"
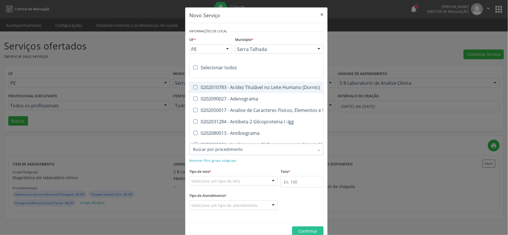
checkbox Anfetaminas "true"
checkbox Igm "true"
checkbox Circulante "true"
checkbox Anti-Achr "true"
checkbox Igg "true"
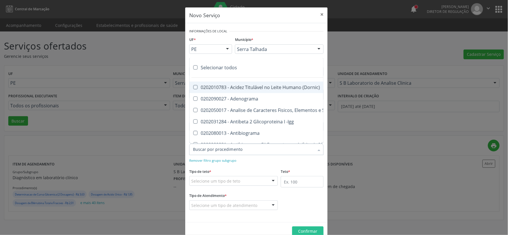
checkbox Iga "true"
checkbox Triciclicos "true"
checkbox \(Psa\) "true"
checkbox III "true"
checkbox Barbituratos "true"
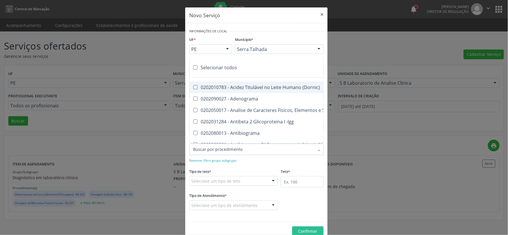
checkbox Benzodiazepinicos "true"
checkbox Beta-2-Microglobulina "true"
checkbox Fracoes "true"
checkbox Cadmio "true"
checkbox Calcio "true"
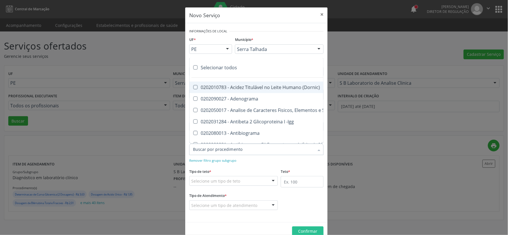
checkbox Ionizavel "true"
checkbox Calcitonina "true"
checkbox Carbamazepina "true"
checkbox Carboxi-Hemoglobina "true"
checkbox Caroteno "true"
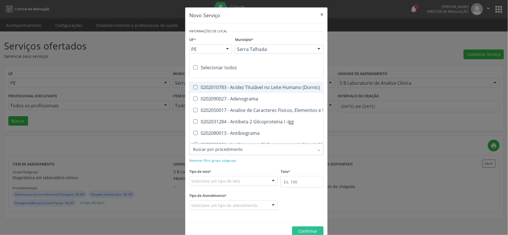
checkbox Catecolaminas "true"
checkbox Ceruloplasmina "true"
checkbox Chumbo "true"
checkbox Ciclosporina "true"
checkbox Citrato "true"
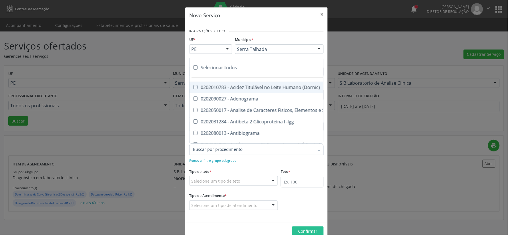
checkbox Cloreto "true"
checkbox Suor "true"
checkbox Cobre "true"
checkbox Hdl "true"
checkbox Ldl "true"
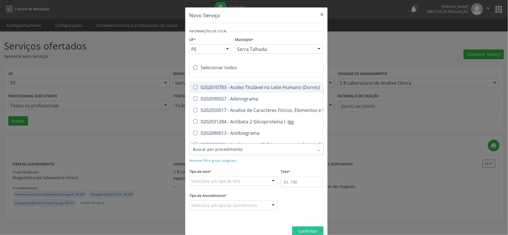
checkbox Total "true"
checkbox Colinesterase "true"
checkbox C3 "true"
checkbox C4 "true"
checkbox Cortisol "true"
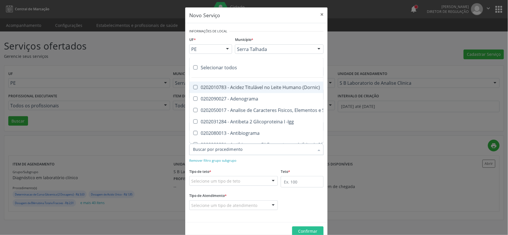
checkbox Creatinina "true"
checkbox Amniótico "true"
checkbox \(Cpk\) "true"
checkbox Mb "true"
checkbox Crioaglutinina "true"
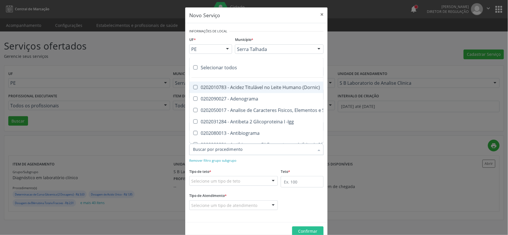
checkbox \(Dhea\) "true"
checkbox Alfa-Hidroxibutirica "true"
checkbox Glutamica "true"
checkbox Latica "true"
checkbox Fracionadas\) "true"
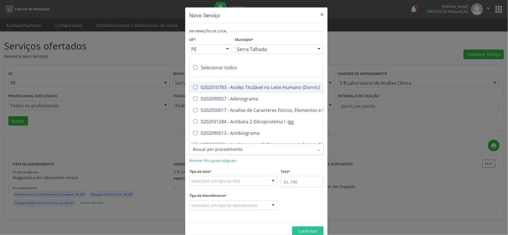
checkbox Digitoxina\) "true"
checkbox \(Dht\) "true"
checkbox Fecal "true"
checkbox Estradiol "true"
checkbox Estriol "true"
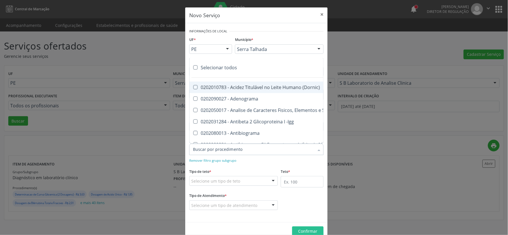
checkbox Estrona "true"
checkbox Etossuximida "true"
checkbox II "true"
checkbox Ix "true"
checkbox V "true"
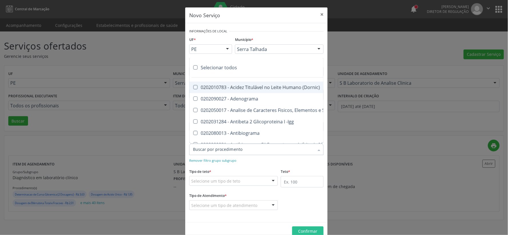
checkbox Vii "true"
checkbox Viii "true"
checkbox \(Inibidor\) "true"
checkbox \(Antigeno\) "true"
checkbox X "true"
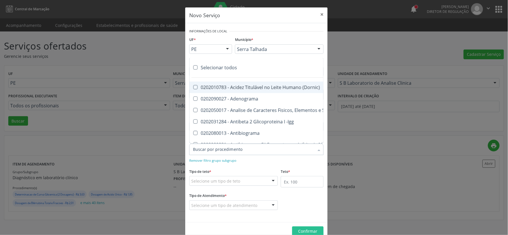
checkbox Xi "true"
checkbox Xii "true"
checkbox Xiii "true"
checkbox Tardio\) "true"
checkbox Pezinho\) "true"
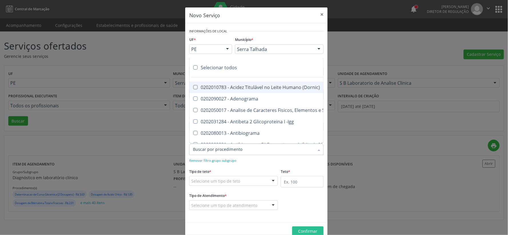
checkbox T4 "true"
checkbox Fenitoina "true"
checkbox Fenol "true"
checkbox Ferritina "true"
checkbox Serico "true"
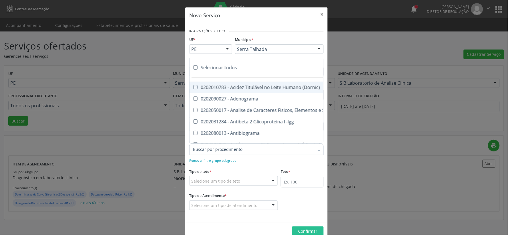
checkbox Fibrinogenio "true"
checkbox Folato "true"
checkbox Formaldeido "true"
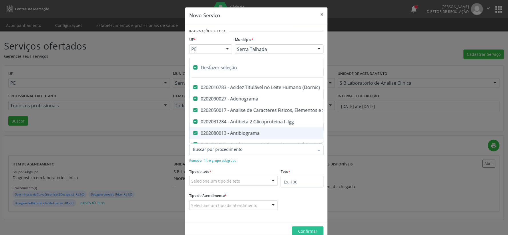
click at [246, 160] on div "Remover filtro grupo subgrupo" at bounding box center [256, 160] width 134 height 6
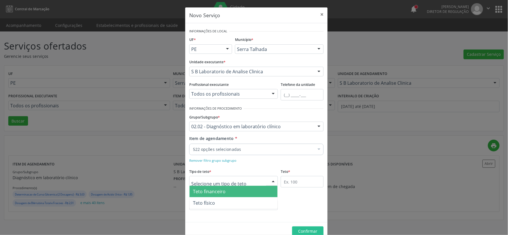
click at [253, 185] on div at bounding box center [233, 181] width 89 height 10
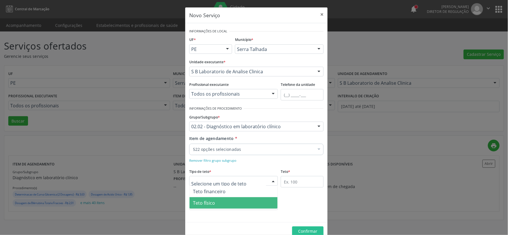
click at [223, 197] on span "Teto físico" at bounding box center [234, 202] width 88 height 11
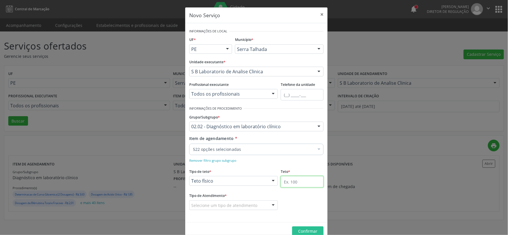
click at [287, 183] on input "text" at bounding box center [302, 181] width 43 height 11
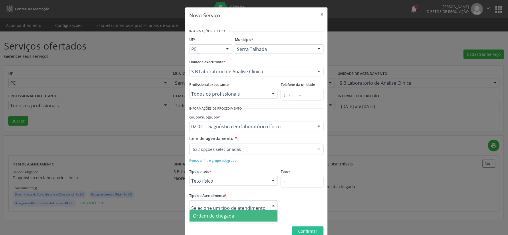
click at [216, 215] on span "Ordem de chegada" at bounding box center [213, 215] width 41 height 6
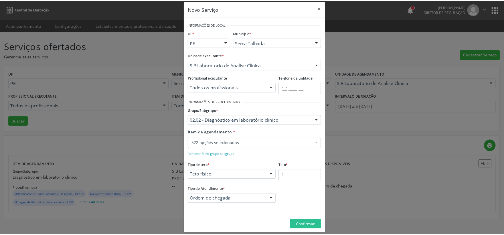
scroll to position [12, 0]
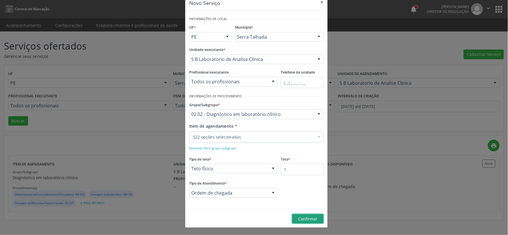
click at [302, 220] on span "Confirmar" at bounding box center [308, 218] width 19 height 5
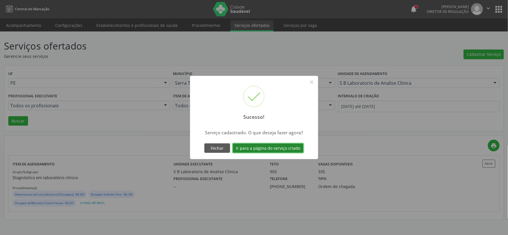
click at [285, 149] on button "Ir para a página do serviço criado" at bounding box center [268, 148] width 71 height 10
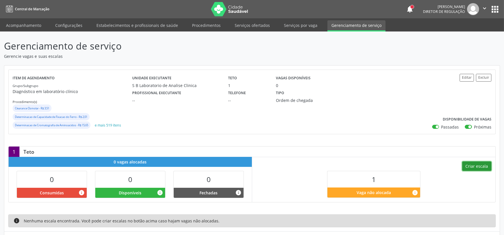
click at [467, 163] on button "Criar escala" at bounding box center [476, 166] width 29 height 10
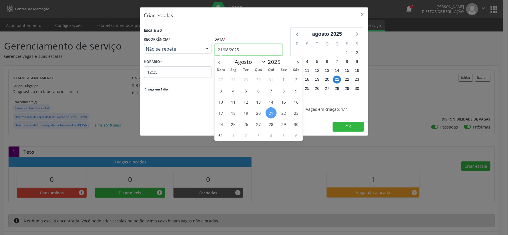
click at [234, 53] on input "21/08/2025" at bounding box center [249, 49] width 68 height 11
click at [234, 125] on span "25" at bounding box center [233, 123] width 11 height 11
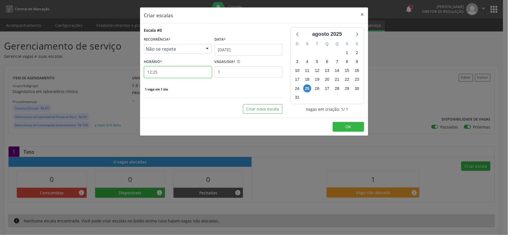
click at [190, 72] on input "12:25" at bounding box center [178, 71] width 68 height 11
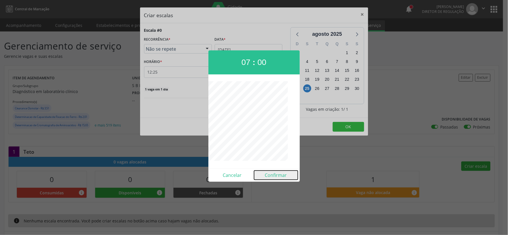
click at [272, 173] on button "Confirmar" at bounding box center [276, 174] width 44 height 9
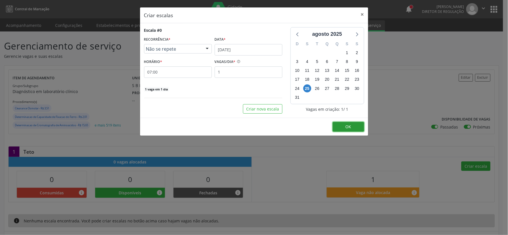
click at [341, 129] on button "OK" at bounding box center [348, 127] width 31 height 10
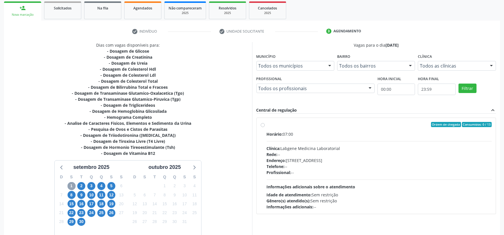
scroll to position [116, 0]
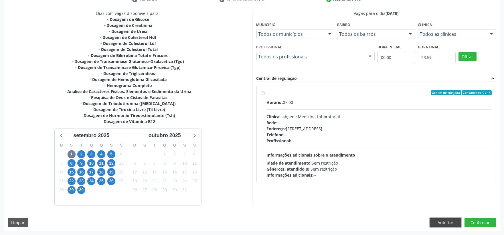
click at [437, 222] on button "Anterior" at bounding box center [444, 223] width 31 height 10
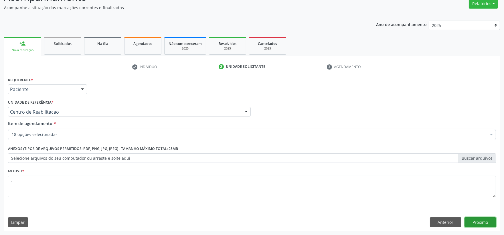
click at [475, 220] on button "Próximo" at bounding box center [479, 222] width 31 height 10
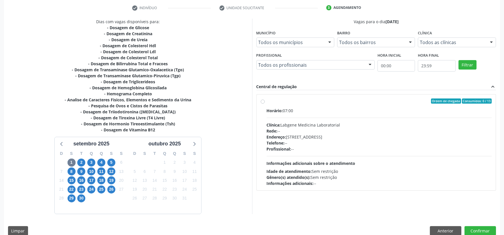
scroll to position [112, 0]
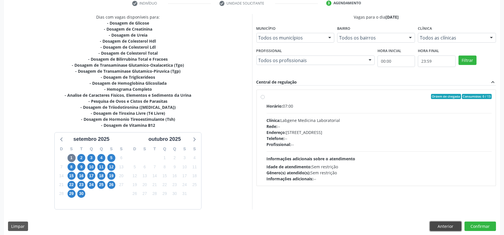
click at [432, 228] on button "Anterior" at bounding box center [444, 226] width 31 height 10
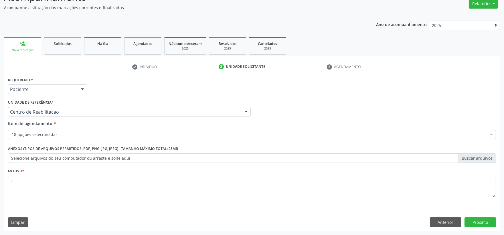
scroll to position [49, 0]
click at [465, 220] on button "Próximo" at bounding box center [479, 222] width 31 height 10
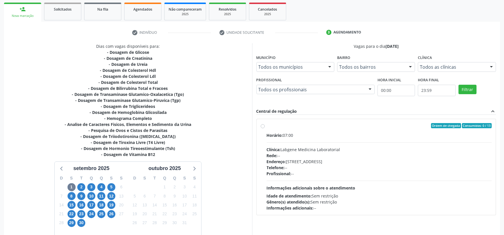
scroll to position [116, 0]
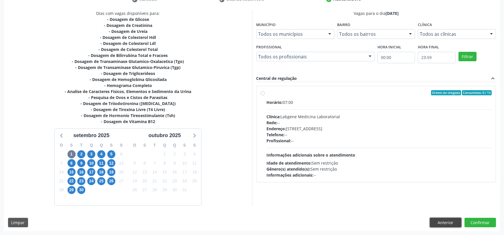
click at [449, 223] on button "Anterior" at bounding box center [444, 223] width 31 height 10
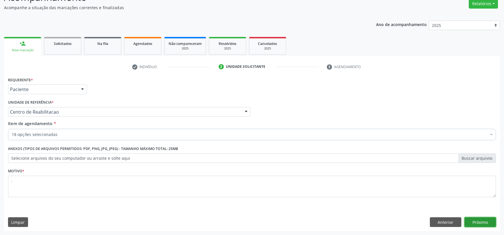
click at [485, 223] on button "Próximo" at bounding box center [479, 222] width 31 height 10
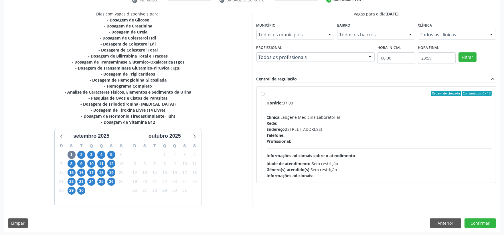
scroll to position [116, 0]
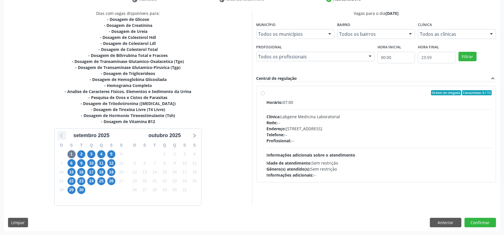
click at [63, 136] on icon at bounding box center [61, 135] width 7 height 7
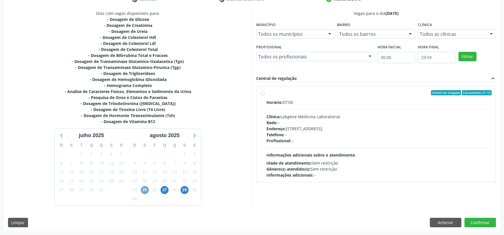
click at [146, 190] on span "25" at bounding box center [145, 190] width 8 height 8
click at [339, 136] on div "Telefone: --" at bounding box center [378, 135] width 225 height 6
click at [264, 95] on input "Ordem de chegada Consumidos: 0 / 1 Horário: 07:00 Clínica: S B Laboratorio de A…" at bounding box center [262, 92] width 4 height 5
radio input "true"
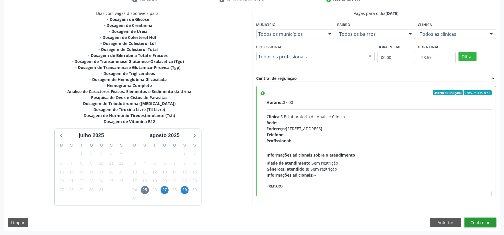
click at [475, 220] on button "Confirmar" at bounding box center [479, 223] width 31 height 10
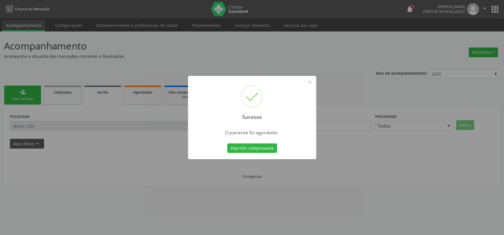
scroll to position [0, 0]
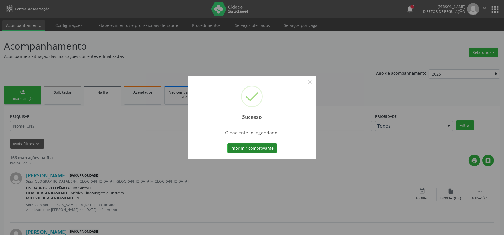
click at [245, 146] on button "Imprimir comprovante" at bounding box center [252, 148] width 50 height 10
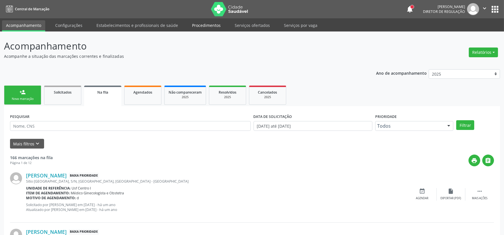
click at [212, 27] on link "Procedimentos" at bounding box center [206, 25] width 37 height 10
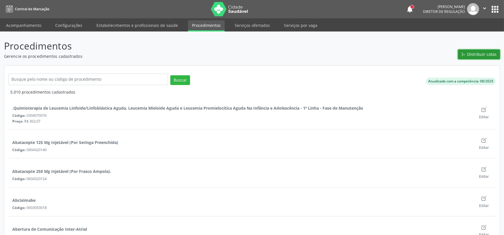
click at [476, 55] on span "Distribuir cotas" at bounding box center [481, 54] width 29 height 6
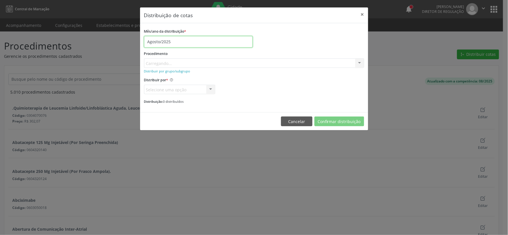
click at [173, 41] on input "Agosto/2025" at bounding box center [198, 41] width 109 height 11
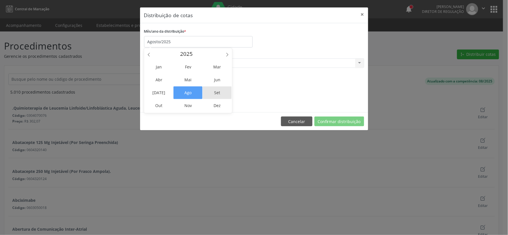
click at [212, 91] on span "Set" at bounding box center [217, 92] width 29 height 13
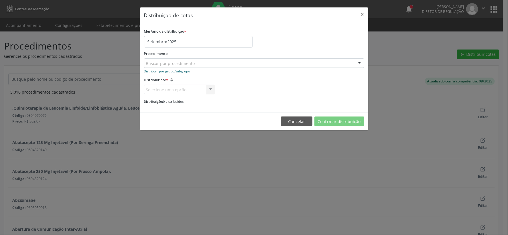
click at [174, 72] on small "Distribuir por grupo/subgrupo" at bounding box center [167, 71] width 46 height 4
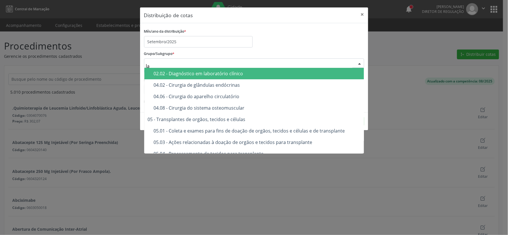
type input "lab"
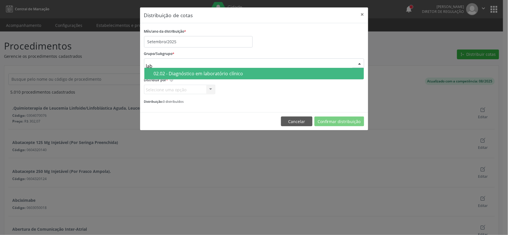
click at [180, 73] on div "02.02 - Diagnóstico em laboratório clínico" at bounding box center [257, 73] width 207 height 5
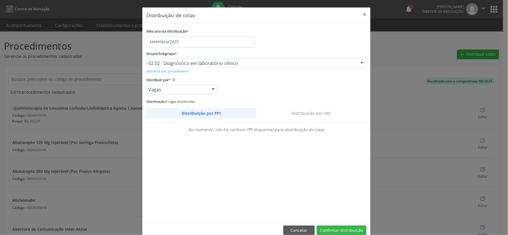
click at [302, 111] on link "Distribuição por UBS" at bounding box center [311, 113] width 110 height 10
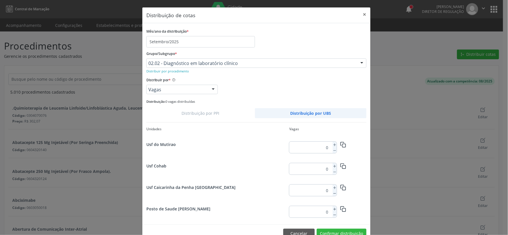
click at [326, 147] on input "0" at bounding box center [309, 147] width 41 height 11
type input "200"
click at [340, 143] on icon "button" at bounding box center [343, 145] width 6 height 6
click at [351, 231] on button "Confirmar distribuição" at bounding box center [342, 233] width 50 height 10
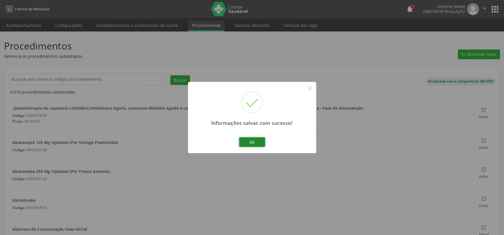
click at [259, 146] on button "Ok" at bounding box center [252, 142] width 26 height 10
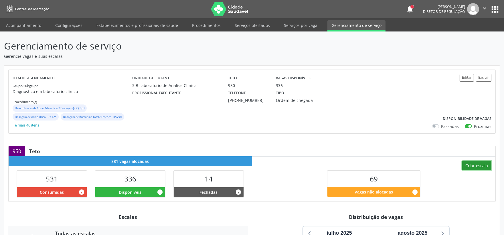
click at [472, 167] on button "Criar escala" at bounding box center [476, 165] width 29 height 10
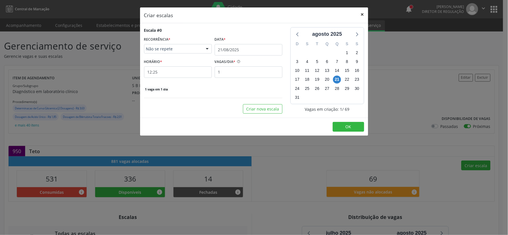
click at [363, 15] on button "×" at bounding box center [362, 14] width 11 height 14
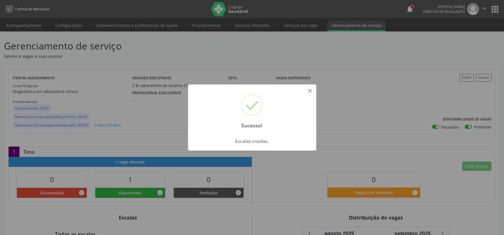
click at [310, 93] on button "×" at bounding box center [310, 91] width 10 height 10
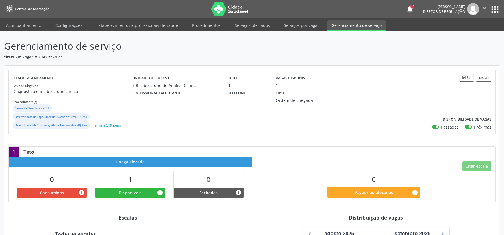
click at [485, 7] on icon "" at bounding box center [484, 8] width 6 height 6
click at [465, 39] on ul "Configurações Sair" at bounding box center [469, 28] width 40 height 25
click at [465, 36] on link "Sair" at bounding box center [469, 35] width 39 height 8
